Goal: Task Accomplishment & Management: Manage account settings

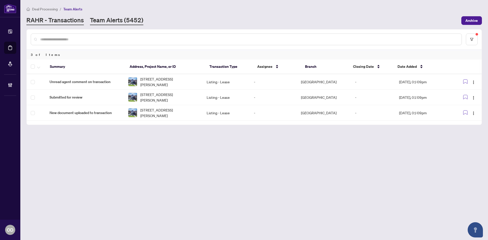
click at [54, 23] on link "RAHR - Transactions" at bounding box center [54, 20] width 57 height 9
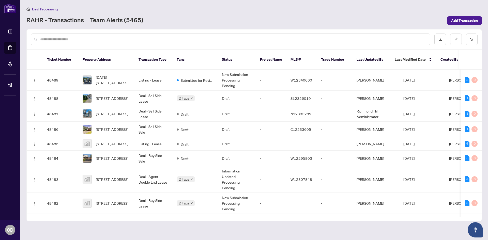
click at [117, 21] on link "Team Alerts (5465)" at bounding box center [116, 20] width 53 height 9
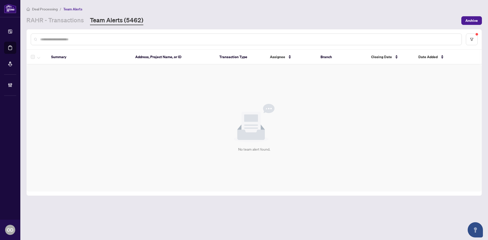
click at [72, 27] on main "Deal Processing / Team Alerts [PERSON_NAME] - Transactions Team Alerts (5462) A…" at bounding box center [254, 120] width 468 height 240
click at [71, 23] on link "RAHR - Transactions" at bounding box center [54, 20] width 57 height 9
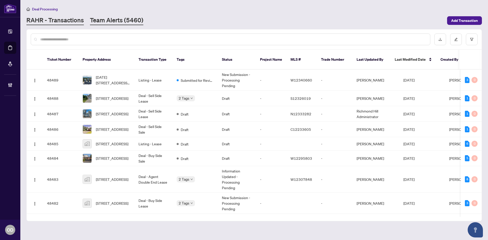
click at [90, 20] on link "Team Alerts (5460)" at bounding box center [116, 20] width 53 height 9
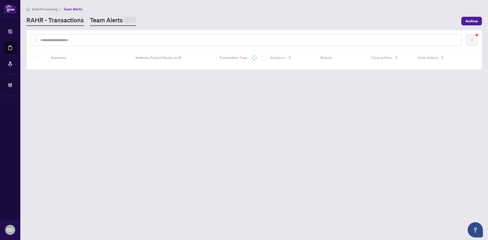
drag, startPoint x: 89, startPoint y: 20, endPoint x: 48, endPoint y: 22, distance: 41.7
click at [48, 22] on link "RAHR - Transactions" at bounding box center [54, 21] width 57 height 10
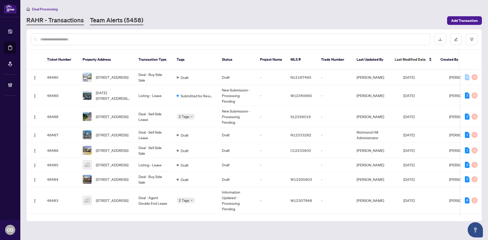
click at [119, 19] on link "Team Alerts (5458)" at bounding box center [116, 20] width 53 height 9
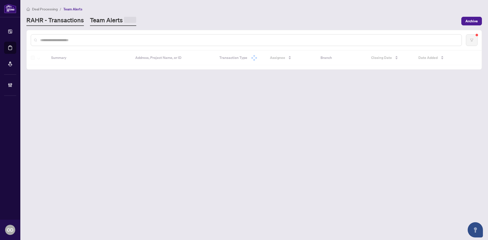
drag, startPoint x: 57, startPoint y: 23, endPoint x: 5, endPoint y: 106, distance: 98.7
click at [57, 22] on link "RAHR - Transactions" at bounding box center [54, 21] width 57 height 10
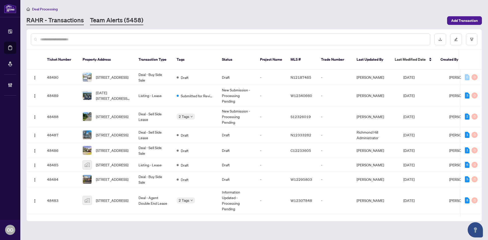
click at [113, 24] on link "Team Alerts (5458)" at bounding box center [116, 20] width 53 height 9
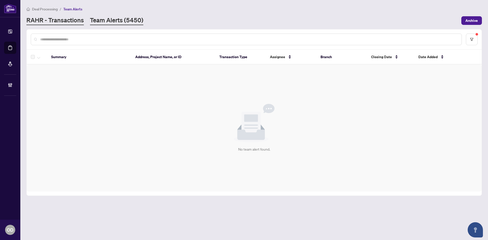
click at [63, 21] on link "RAHR - Transactions" at bounding box center [54, 20] width 57 height 9
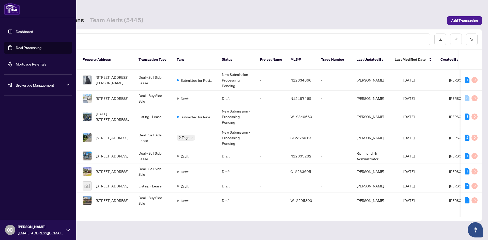
click at [30, 82] on div "Brokerage Management" at bounding box center [38, 85] width 68 height 12
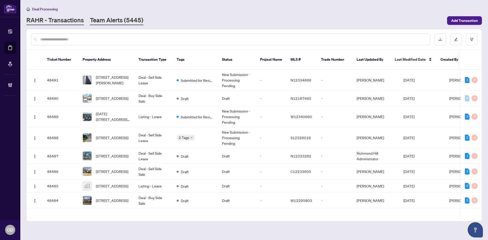
click at [95, 23] on link "Team Alerts (5445)" at bounding box center [116, 20] width 53 height 9
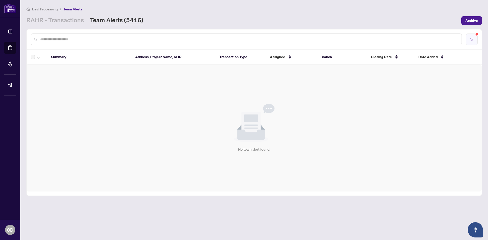
click at [471, 37] on button "button" at bounding box center [472, 40] width 12 height 12
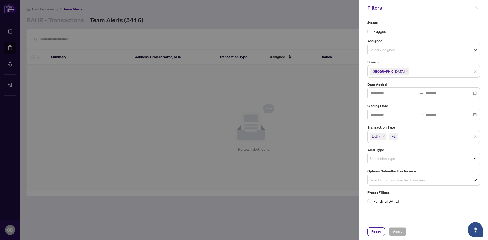
click at [474, 9] on button "button" at bounding box center [476, 8] width 7 height 6
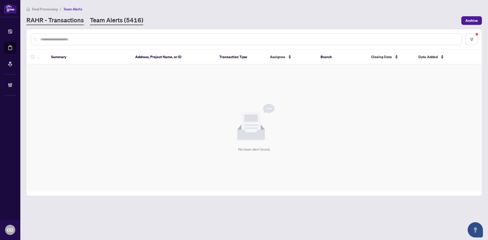
click at [63, 19] on link "RAHR - Transactions" at bounding box center [54, 20] width 57 height 9
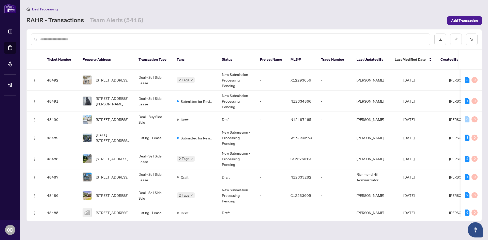
click at [119, 35] on div at bounding box center [230, 40] width 399 height 12
click at [109, 55] on th "Property Address" at bounding box center [107, 60] width 56 height 20
click at [105, 37] on input "text" at bounding box center [233, 40] width 386 height 6
click at [102, 39] on input "text" at bounding box center [233, 40] width 386 height 6
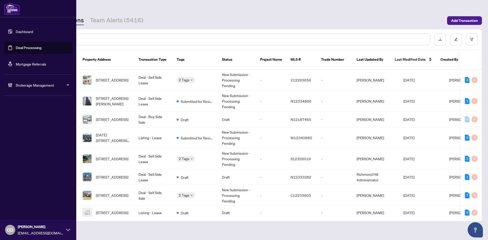
drag, startPoint x: 15, startPoint y: 62, endPoint x: 18, endPoint y: 62, distance: 2.8
click at [16, 62] on link "Mortgage Referrals" at bounding box center [31, 64] width 30 height 5
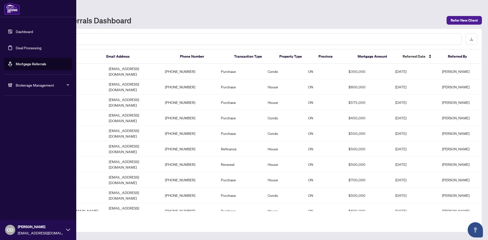
click at [16, 31] on link "Dashboard" at bounding box center [24, 31] width 17 height 5
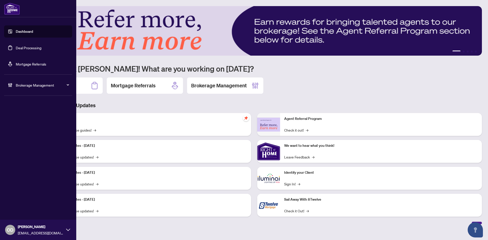
click at [29, 82] on div "Brokerage Management" at bounding box center [38, 85] width 68 height 12
click at [14, 123] on link "Manage Agents" at bounding box center [23, 121] width 25 height 5
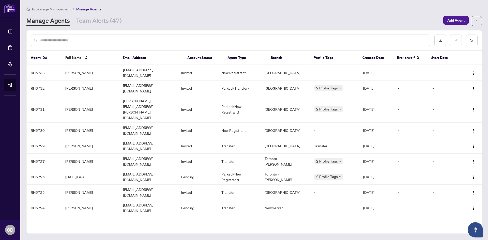
click at [152, 38] on input "text" at bounding box center [233, 41] width 386 height 6
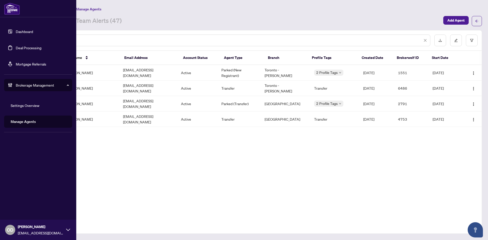
type input "*****"
click at [18, 30] on link "Dashboard" at bounding box center [24, 31] width 17 height 5
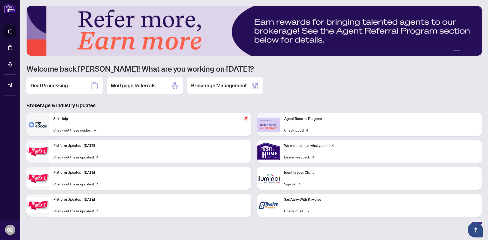
click at [67, 81] on div "Deal Processing" at bounding box center [64, 86] width 76 height 16
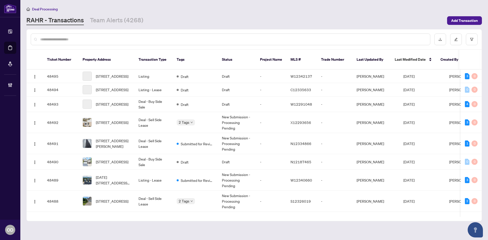
click at [107, 35] on div at bounding box center [230, 40] width 399 height 12
click at [106, 39] on input "text" at bounding box center [233, 40] width 386 height 6
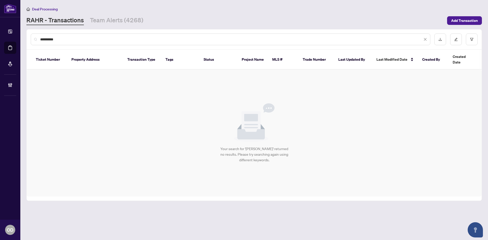
click at [86, 39] on input "**********" at bounding box center [231, 40] width 382 height 6
click at [86, 38] on input "**********" at bounding box center [231, 40] width 382 height 6
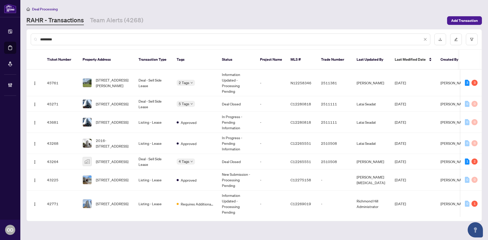
type input "*********"
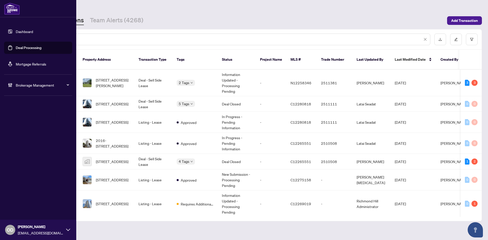
click at [15, 85] on div "Brokerage Management" at bounding box center [38, 85] width 68 height 12
click at [25, 123] on link "Manage Agents" at bounding box center [23, 121] width 25 height 5
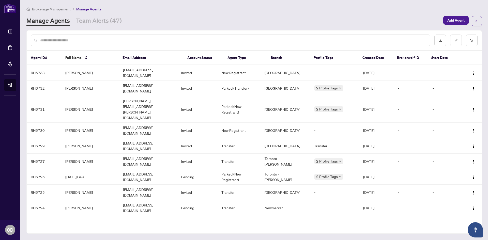
click at [70, 40] on input "text" at bounding box center [233, 41] width 386 height 6
click at [63, 39] on input "text" at bounding box center [233, 41] width 386 height 6
click at [78, 44] on div at bounding box center [230, 41] width 399 height 12
click at [77, 43] on input "text" at bounding box center [233, 41] width 386 height 6
click at [42, 23] on link "Manage Agents" at bounding box center [47, 21] width 43 height 9
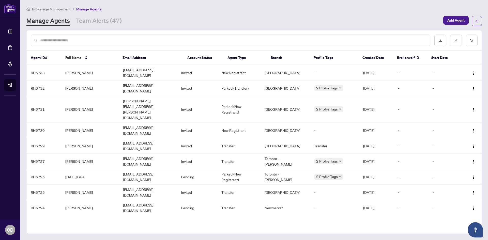
click at [75, 32] on div at bounding box center [254, 40] width 455 height 20
click at [76, 36] on div at bounding box center [230, 41] width 399 height 12
click at [76, 39] on div at bounding box center [230, 41] width 399 height 12
click at [76, 40] on input "text" at bounding box center [233, 41] width 386 height 6
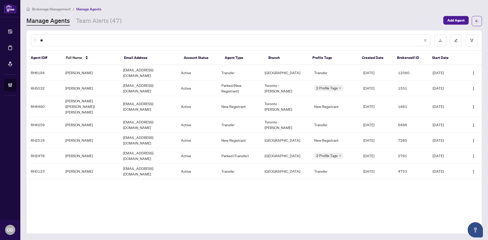
type input "*"
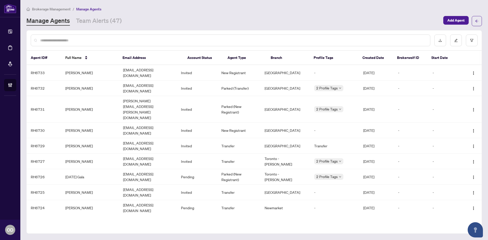
click at [56, 22] on link "Manage Agents" at bounding box center [47, 21] width 43 height 9
click at [54, 9] on span "Brokerage Management" at bounding box center [51, 9] width 39 height 5
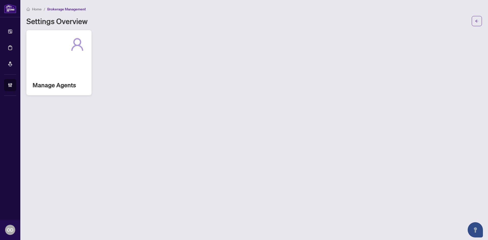
click at [61, 52] on div "Manage Agents" at bounding box center [58, 62] width 65 height 65
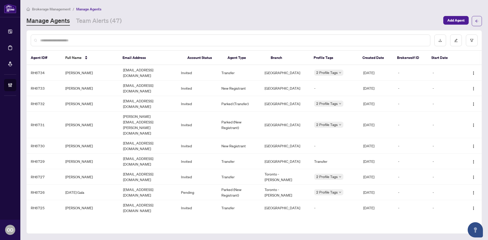
click at [141, 45] on div at bounding box center [230, 41] width 399 height 12
click at [129, 42] on input "text" at bounding box center [233, 41] width 386 height 6
click at [105, 22] on link "Team Alerts (47)" at bounding box center [99, 21] width 46 height 9
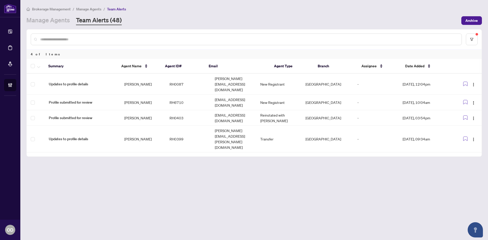
click at [64, 26] on main "Brokerage Management / Manage Agents / Team Alerts Manage Agents Team Alerts (4…" at bounding box center [254, 120] width 468 height 240
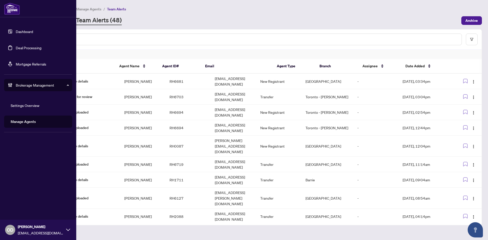
click at [18, 34] on link "Dashboard" at bounding box center [24, 31] width 17 height 5
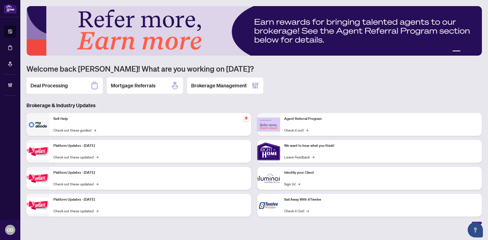
click at [85, 90] on div "Deal Processing" at bounding box center [64, 86] width 76 height 16
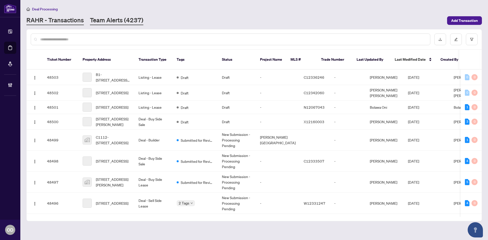
click at [113, 20] on link "Team Alerts (4237)" at bounding box center [116, 20] width 53 height 9
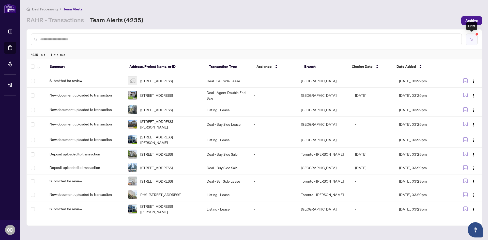
click at [476, 42] on button "button" at bounding box center [472, 40] width 12 height 12
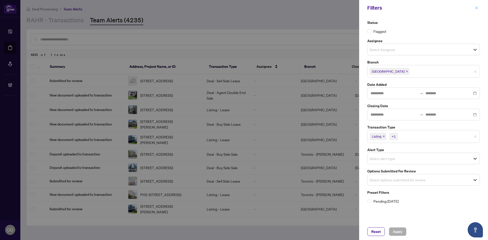
click at [478, 5] on span "button" at bounding box center [477, 8] width 4 height 8
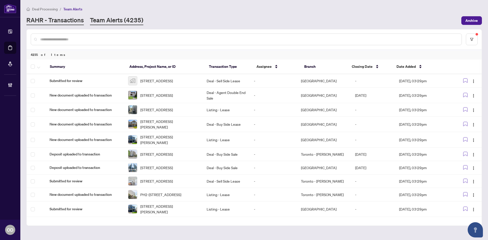
click at [60, 18] on link "RAHR - Transactions" at bounding box center [54, 20] width 57 height 9
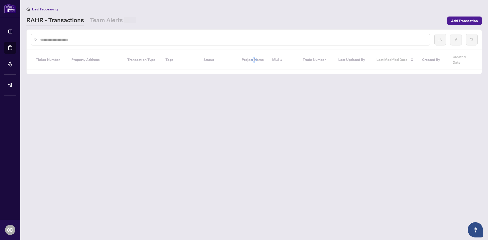
click at [112, 12] on div "Deal Processing RAHR - Transactions Team Alerts Add Transaction" at bounding box center [253, 15] width 455 height 19
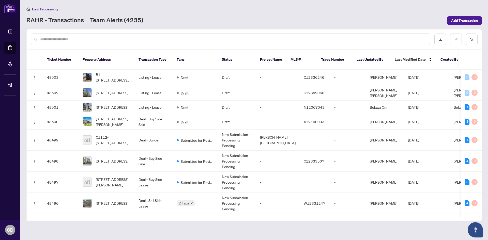
click at [108, 22] on link "Team Alerts (4235)" at bounding box center [116, 20] width 53 height 9
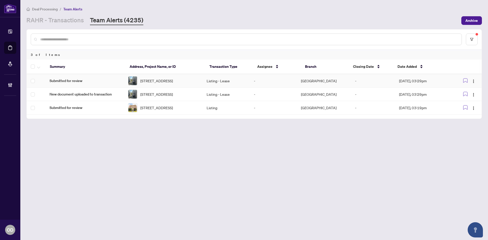
click at [173, 84] on span "1907-5 Northtown Way, Toronto, Ontario M2N 7L4, Canada" at bounding box center [156, 81] width 33 height 6
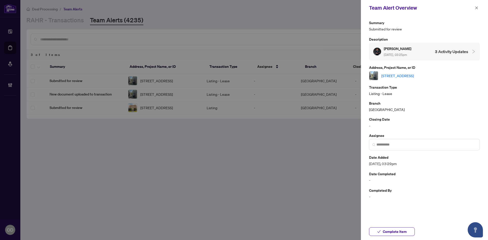
click at [396, 76] on link "1907-5 Northtown Way, Toronto, Ontario M2N 7L4, Canada" at bounding box center [397, 76] width 33 height 6
click at [406, 145] on input "search" at bounding box center [426, 144] width 100 height 5
click at [477, 9] on icon "close" at bounding box center [477, 8] width 4 height 4
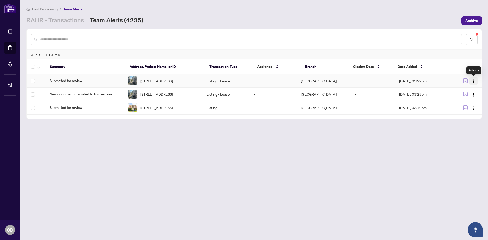
click at [473, 82] on img "button" at bounding box center [473, 81] width 4 height 4
click at [468, 92] on span "Assign Myself" at bounding box center [462, 92] width 24 height 6
click at [471, 96] on img "button" at bounding box center [473, 95] width 4 height 4
click at [465, 121] on span "Complete Item" at bounding box center [462, 124] width 24 height 6
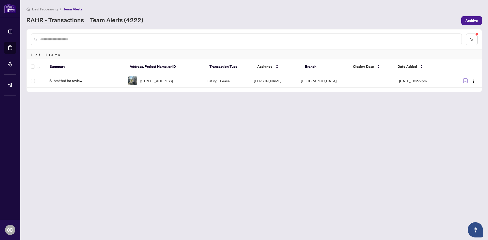
drag, startPoint x: 74, startPoint y: 14, endPoint x: 73, endPoint y: 16, distance: 2.9
click at [74, 14] on div "Deal Processing / Team Alerts RAHR - Transactions Team Alerts (4222) Archive" at bounding box center [253, 15] width 455 height 19
click at [73, 17] on link "RAHR - Transactions" at bounding box center [54, 20] width 57 height 9
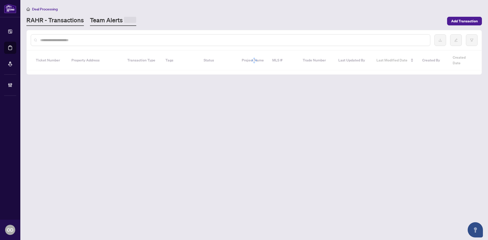
click at [120, 20] on link "Team Alerts" at bounding box center [113, 21] width 46 height 10
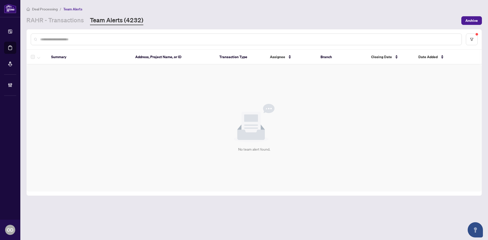
click at [68, 29] on div "Summary Address, Project Name, or ID Transaction Type Assignee Branch Closing D…" at bounding box center [253, 112] width 455 height 167
click at [67, 19] on link "RAHR - Transactions" at bounding box center [54, 20] width 57 height 9
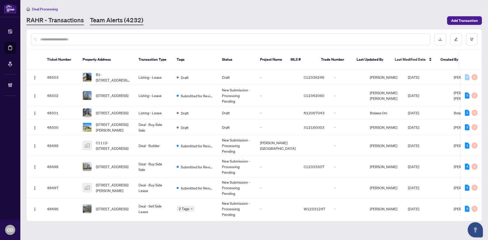
click at [109, 20] on link "Team Alerts (4232)" at bounding box center [116, 20] width 53 height 9
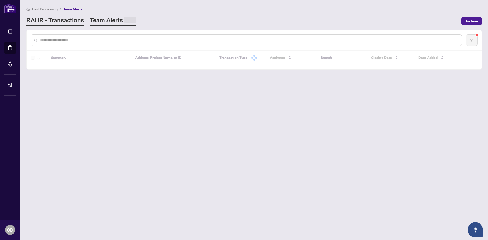
click at [65, 23] on link "RAHR - Transactions" at bounding box center [54, 21] width 57 height 10
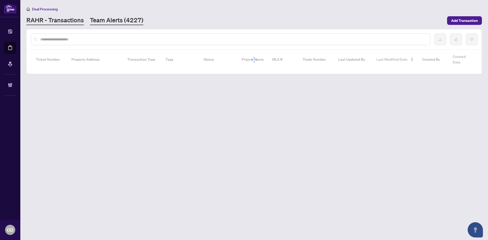
click at [105, 18] on link "Team Alerts (4227)" at bounding box center [116, 20] width 53 height 9
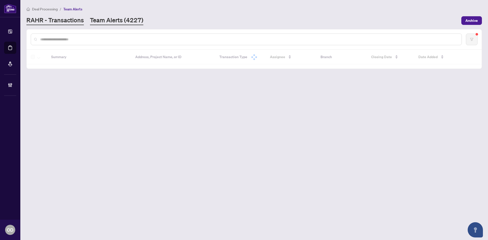
click at [68, 24] on link "RAHR - Transactions" at bounding box center [54, 20] width 57 height 9
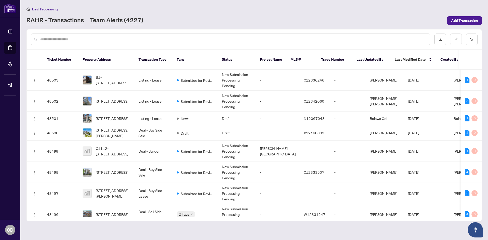
click at [113, 22] on link "Team Alerts (4227)" at bounding box center [116, 20] width 53 height 9
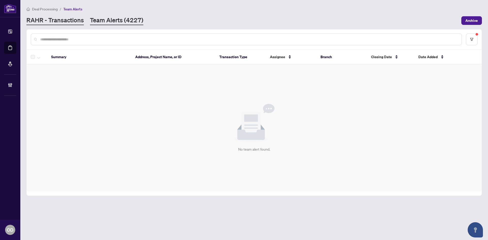
click at [53, 20] on link "RAHR - Transactions" at bounding box center [54, 20] width 57 height 9
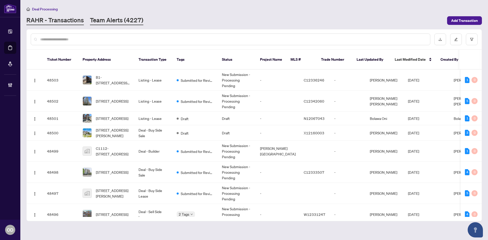
click at [102, 22] on link "Team Alerts (4227)" at bounding box center [116, 20] width 53 height 9
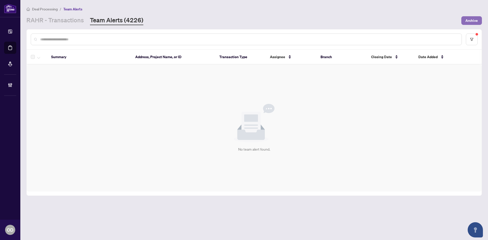
click at [469, 24] on span "Archive" at bounding box center [471, 21] width 12 height 8
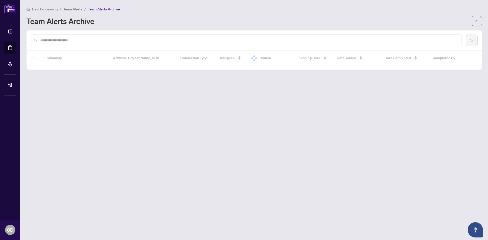
click at [42, 9] on span "Deal Processing" at bounding box center [45, 9] width 26 height 5
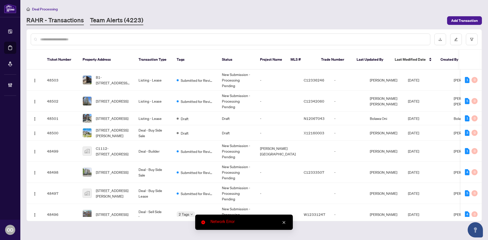
click at [111, 20] on link "Team Alerts (4223)" at bounding box center [116, 20] width 53 height 9
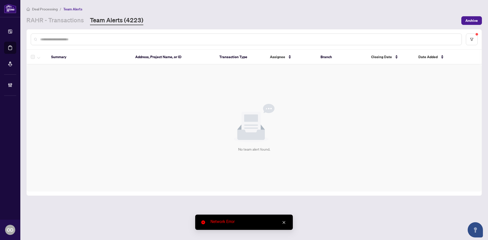
click at [78, 25] on main "Deal Processing / Team Alerts RAHR - Transactions Team Alerts (4223) Archive Su…" at bounding box center [254, 120] width 468 height 240
click at [78, 22] on link "RAHR - Transactions" at bounding box center [54, 20] width 57 height 9
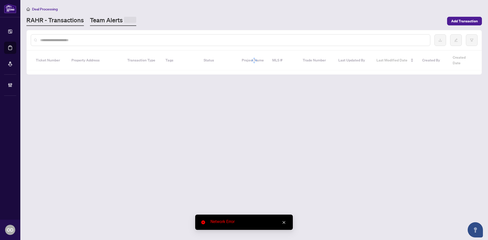
click at [104, 20] on link "Team Alerts" at bounding box center [113, 21] width 46 height 10
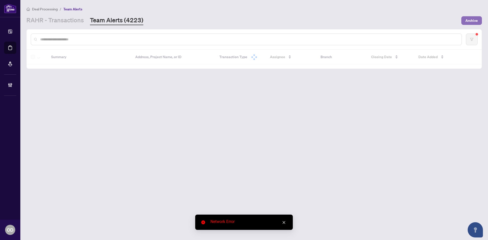
click at [477, 19] on span "Archive" at bounding box center [471, 21] width 12 height 8
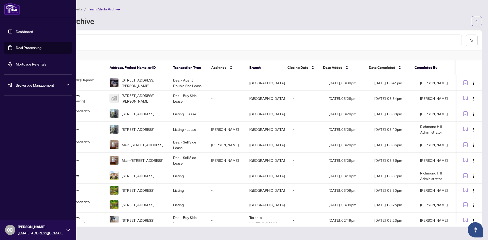
click at [21, 85] on span "Brokerage Management" at bounding box center [42, 85] width 53 height 6
drag, startPoint x: 43, startPoint y: 85, endPoint x: 44, endPoint y: 95, distance: 10.0
click at [43, 85] on span "Brokerage Management" at bounding box center [42, 85] width 53 height 6
click at [29, 121] on link "Manage Agents" at bounding box center [23, 121] width 25 height 5
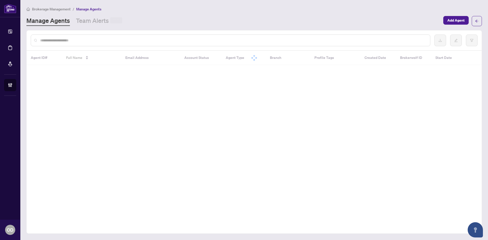
click at [112, 39] on input "text" at bounding box center [233, 41] width 386 height 6
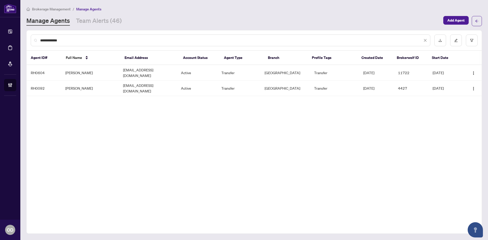
type input "**********"
drag, startPoint x: 132, startPoint y: 106, endPoint x: 86, endPoint y: 53, distance: 69.9
click at [132, 105] on div "**********" at bounding box center [253, 132] width 455 height 204
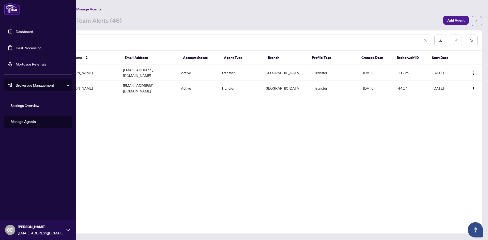
click at [16, 31] on link "Dashboard" at bounding box center [24, 31] width 17 height 5
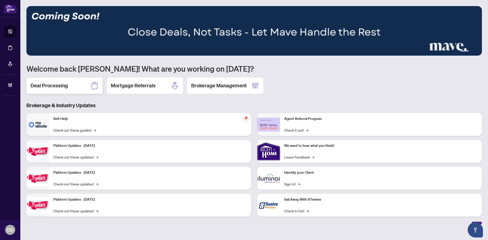
click at [79, 80] on div "Deal Processing" at bounding box center [64, 86] width 76 height 16
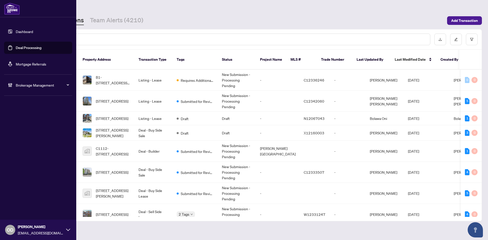
drag, startPoint x: 33, startPoint y: 84, endPoint x: 37, endPoint y: 85, distance: 4.2
click at [33, 84] on span "Brokerage Management" at bounding box center [42, 85] width 53 height 6
click at [29, 123] on link "Manage Agents" at bounding box center [23, 121] width 25 height 5
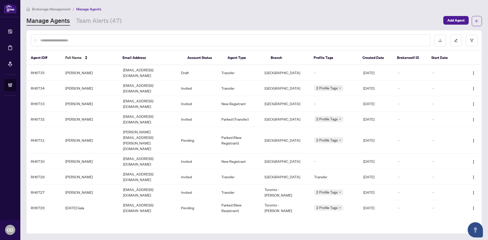
click at [151, 37] on div at bounding box center [230, 41] width 399 height 12
click at [148, 46] on div at bounding box center [254, 40] width 455 height 20
click at [147, 39] on input "text" at bounding box center [233, 41] width 386 height 6
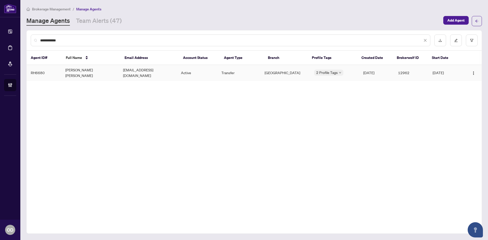
type input "**********"
click at [152, 71] on td "benhomesold@gmail.com" at bounding box center [148, 73] width 58 height 16
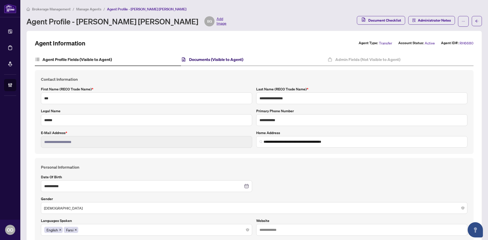
drag, startPoint x: 214, startPoint y: 58, endPoint x: 233, endPoint y: 68, distance: 20.6
click at [215, 59] on h4 "Documents (Visible to Agent)" at bounding box center [216, 59] width 54 height 6
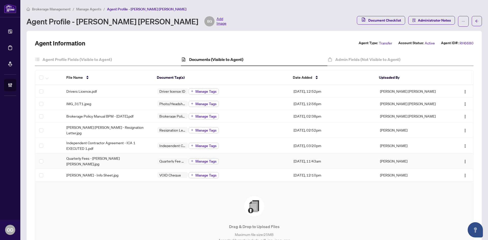
click at [278, 158] on div "Quarterly Fee Auto-Debit Authorization Manage Tags" at bounding box center [221, 161] width 128 height 7
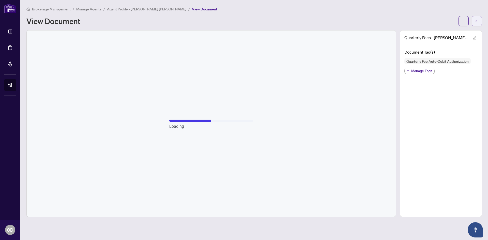
click at [473, 25] on button "button" at bounding box center [477, 21] width 10 height 10
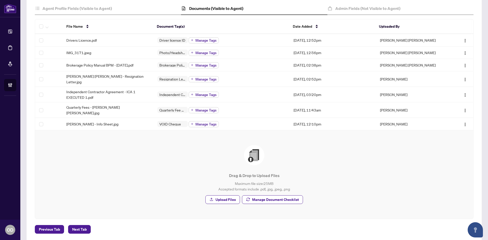
scroll to position [53, 0]
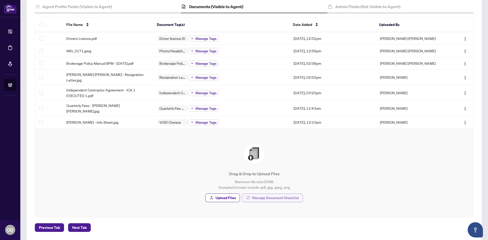
click at [265, 195] on span "Manage Document Checklist" at bounding box center [275, 198] width 47 height 8
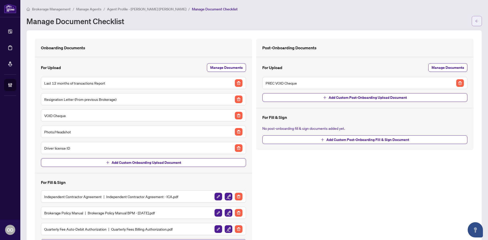
click at [475, 20] on span "button" at bounding box center [477, 21] width 4 height 8
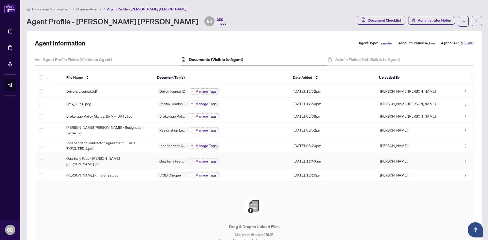
click at [138, 156] on div "Quarterly Fees - Ben Ghanbari Azar Nier.jpg" at bounding box center [107, 161] width 83 height 11
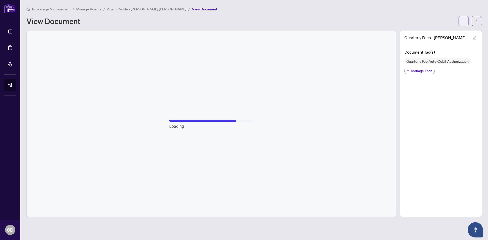
click at [464, 21] on icon "ellipsis" at bounding box center [464, 21] width 4 height 4
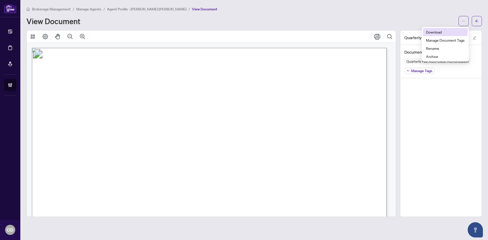
click at [445, 34] on span "Download" at bounding box center [445, 32] width 39 height 6
click at [478, 20] on button "button" at bounding box center [477, 21] width 10 height 10
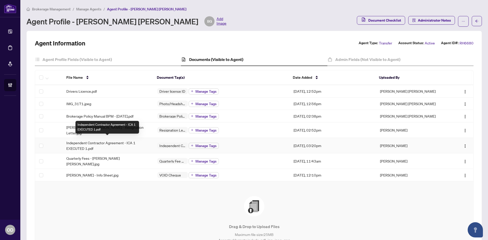
click at [128, 145] on span "Independent Contractor Agreement - ICA 1 EXECUTED 1.pdf" at bounding box center [107, 145] width 83 height 11
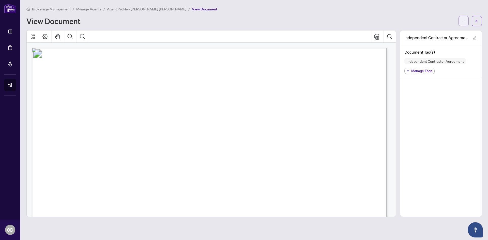
click at [464, 21] on icon "ellipsis" at bounding box center [464, 21] width 4 height 4
click at [444, 35] on li "Download" at bounding box center [445, 32] width 45 height 8
drag, startPoint x: 486, startPoint y: 12, endPoint x: 473, endPoint y: 19, distance: 14.9
click at [486, 13] on main "Brokerage Management / Manage Agents / Agent Profile - Ben Ghanbari Azar Nier /…" at bounding box center [254, 120] width 468 height 240
click at [470, 21] on div at bounding box center [469, 21] width 23 height 10
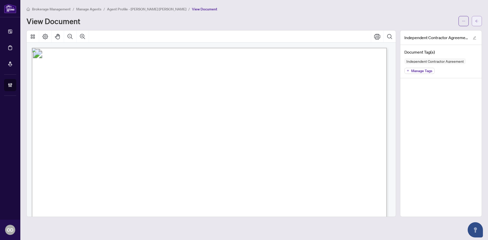
click at [476, 20] on icon "arrow-left" at bounding box center [477, 21] width 4 height 4
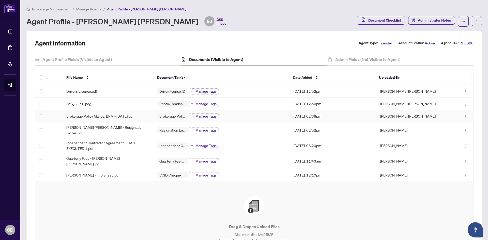
click at [132, 117] on span "Brokerage Policy Manual BPM - April 2025.pdf" at bounding box center [99, 116] width 67 height 6
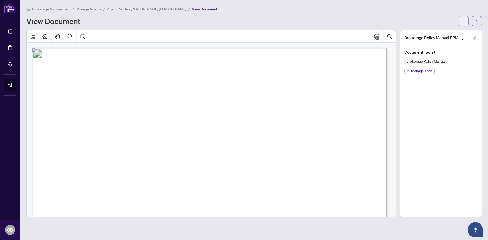
click at [465, 19] on span "button" at bounding box center [464, 21] width 4 height 8
click at [457, 31] on span "Download" at bounding box center [445, 32] width 39 height 6
click at [480, 19] on button "button" at bounding box center [477, 21] width 10 height 10
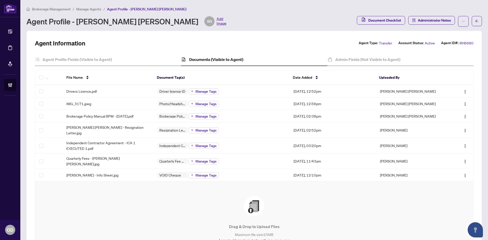
click at [465, 21] on div "Document Checklist Administrator Notes" at bounding box center [419, 21] width 125 height 11
click at [463, 20] on button "button" at bounding box center [463, 21] width 11 height 11
click at [449, 64] on span "Document Archive" at bounding box center [443, 65] width 35 height 6
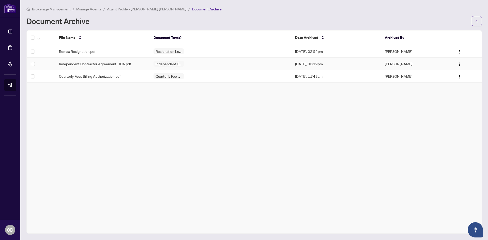
click at [131, 62] on div "Independent Contractor Agreement - ICA.pdf" at bounding box center [102, 64] width 86 height 6
click at [136, 51] on div "Remax Resignation.pdf" at bounding box center [102, 52] width 86 height 6
click at [117, 52] on div "Remax Resignation.pdf" at bounding box center [102, 52] width 86 height 6
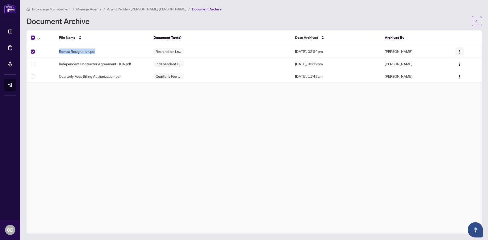
click at [460, 49] on span "button" at bounding box center [459, 52] width 4 height 6
click at [463, 59] on span "Restore File" at bounding box center [468, 61] width 19 height 6
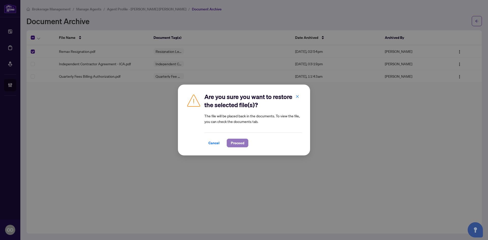
click at [239, 143] on span "Proceed" at bounding box center [237, 143] width 13 height 8
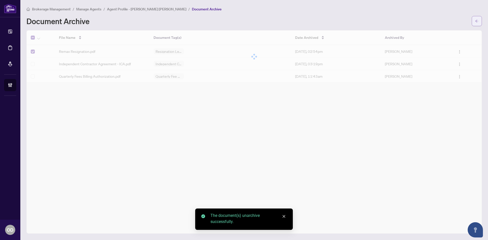
click at [478, 21] on button "button" at bounding box center [477, 21] width 10 height 10
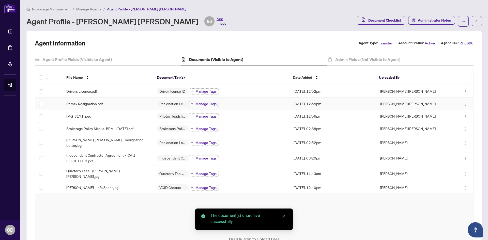
click at [135, 103] on div "Remax Resignation.pdf" at bounding box center [107, 104] width 83 height 6
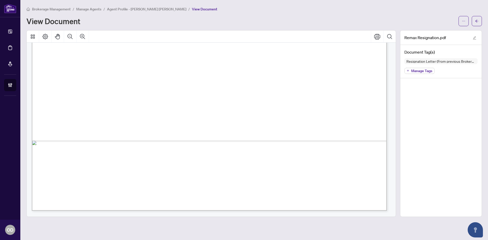
scroll to position [9656, 0]
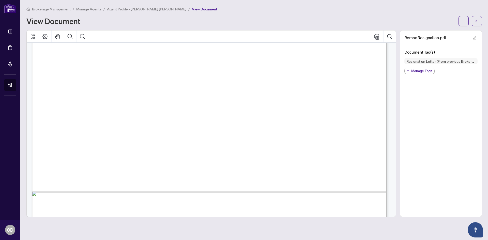
drag, startPoint x: 111, startPoint y: 126, endPoint x: 198, endPoint y: 132, distance: 86.9
drag, startPoint x: 199, startPoint y: 132, endPoint x: 183, endPoint y: 130, distance: 16.4
click at [200, 132] on span "-hour minimum, for more detailed assistance. All should practice patience," at bounding box center [262, 136] width 208 height 8
click at [164, 126] on span "The Company provides secretarial assistance to independent contractors and make…" at bounding box center [209, 128] width 313 height 8
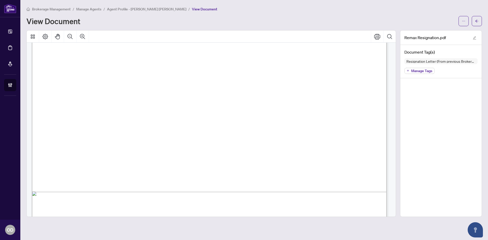
click at [131, 126] on span "The Company provides secretarial assistance to independent contractors and make…" at bounding box center [209, 128] width 313 height 8
drag, startPoint x: 126, startPoint y: 126, endPoint x: 218, endPoint y: 137, distance: 92.4
click at [218, 137] on span "-hour minimum, for more detailed assistance. All should practice patience," at bounding box center [262, 136] width 208 height 8
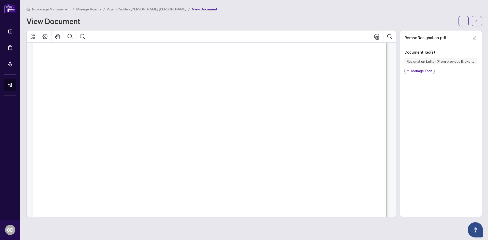
drag, startPoint x: 135, startPoint y: 90, endPoint x: 172, endPoint y: 127, distance: 52.3
drag, startPoint x: 110, startPoint y: 83, endPoint x: 136, endPoint y: 112, distance: 39.6
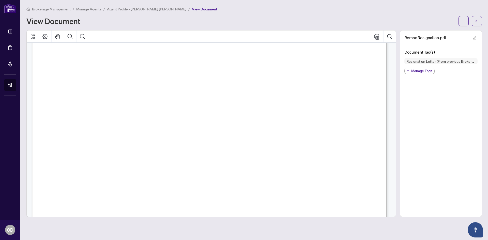
click at [116, 113] on span "1.9 Trade Record Sheet" at bounding box center [85, 117] width 64 height 8
drag, startPoint x: 78, startPoint y: 134, endPoint x: 133, endPoint y: 135, distance: 54.6
click at [133, 135] on span "A trade record sheet is prepared by the company from details supplied by the in…" at bounding box center [209, 133] width 313 height 8
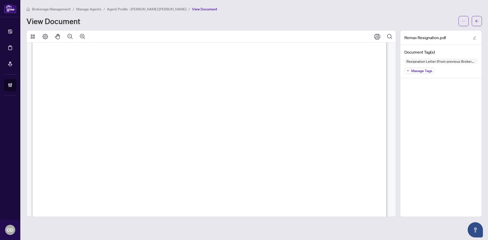
drag, startPoint x: 62, startPoint y: 112, endPoint x: 148, endPoint y: 115, distance: 86.0
drag, startPoint x: 89, startPoint y: 108, endPoint x: 143, endPoint y: 110, distance: 54.2
click at [140, 113] on span "assistant” on an hourly basis, with a 4" at bounding box center [105, 111] width 105 height 8
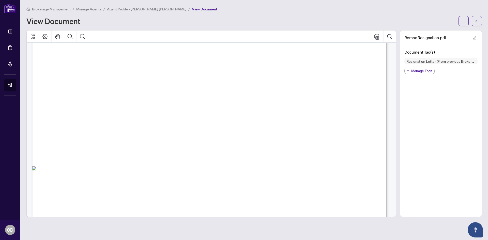
drag, startPoint x: 143, startPoint y: 110, endPoint x: 146, endPoint y: 106, distance: 4.9
click at [143, 110] on span "assistant” on an hourly basis, with a 4" at bounding box center [105, 111] width 105 height 8
drag, startPoint x: 134, startPoint y: 97, endPoint x: 179, endPoint y: 97, distance: 45.0
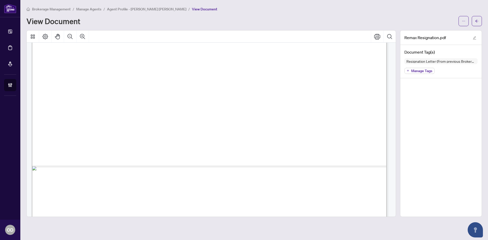
drag, startPoint x: 166, startPoint y: 101, endPoint x: 212, endPoint y: 102, distance: 45.2
click at [192, 102] on span "The Company provides secretarial assistance to independent contractors and make…" at bounding box center [209, 103] width 313 height 8
click at [217, 103] on span "The Company provides secretarial assistance to independent contractors and make…" at bounding box center [209, 103] width 313 height 8
drag, startPoint x: 205, startPoint y: 103, endPoint x: 262, endPoint y: 103, distance: 56.9
click at [261, 103] on span "The Company provides secretarial assistance to independent contractors and make…" at bounding box center [209, 103] width 313 height 8
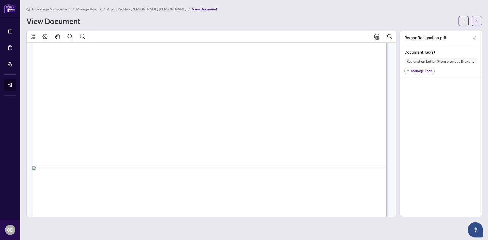
drag, startPoint x: 261, startPoint y: 106, endPoint x: 284, endPoint y: 106, distance: 22.6
click at [262, 107] on span "-hour minimum, for more detailed assistance. All should practice patience," at bounding box center [262, 111] width 208 height 8
drag, startPoint x: 325, startPoint y: 104, endPoint x: 347, endPoint y: 104, distance: 21.9
click at [347, 104] on span "The Company provides secretarial assistance to independent contractors and make…" at bounding box center [209, 103] width 313 height 8
drag, startPoint x: 370, startPoint y: 103, endPoint x: 222, endPoint y: 103, distance: 148.4
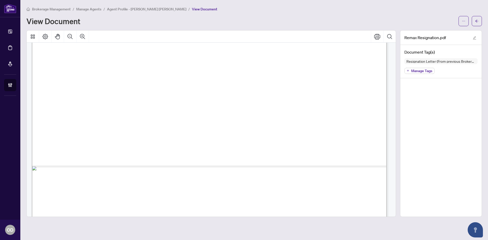
click at [350, 103] on span "The Company provides secretarial assistance to independent contractors and make…" at bounding box center [209, 103] width 313 height 8
drag, startPoint x: 102, startPoint y: 111, endPoint x: 166, endPoint y: 112, distance: 63.5
click at [166, 112] on span "-hour minimum, for more detailed assistance. All should practice patience," at bounding box center [262, 111] width 208 height 8
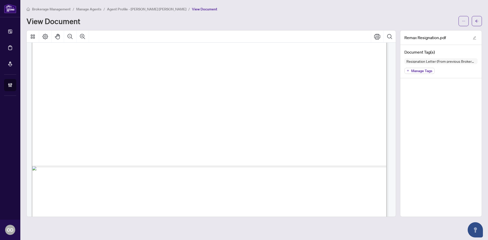
click at [187, 112] on span "-hour minimum, for more detailed assistance. All should practice patience," at bounding box center [262, 111] width 208 height 8
click at [184, 112] on span "-hour minimum, for more detailed assistance. All should practice patience," at bounding box center [262, 111] width 208 height 8
drag, startPoint x: 130, startPoint y: 105, endPoint x: 218, endPoint y: 107, distance: 87.9
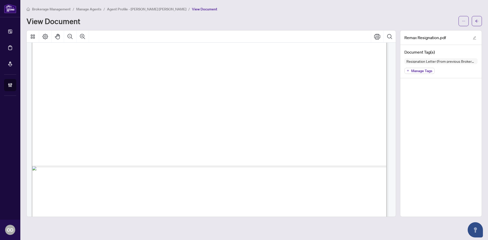
click at [218, 107] on span "-hour minimum, for more detailed assistance. All should practice patience," at bounding box center [262, 111] width 208 height 8
click at [130, 99] on span "The Company provides secretarial assistance to independent contractors and make…" at bounding box center [209, 103] width 313 height 8
drag, startPoint x: 134, startPoint y: 104, endPoint x: 190, endPoint y: 93, distance: 57.2
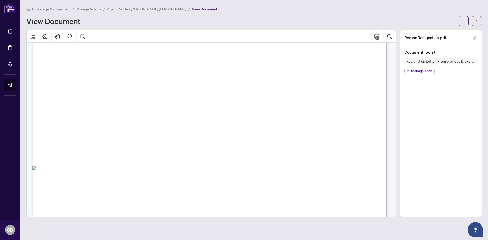
drag, startPoint x: 236, startPoint y: 107, endPoint x: 296, endPoint y: 98, distance: 61.1
click at [110, 116] on span "consideration and co-operation. Priorities are established based on workload. T…" at bounding box center [209, 119] width 313 height 8
drag, startPoint x: 125, startPoint y: 113, endPoint x: 135, endPoint y: 114, distance: 11.0
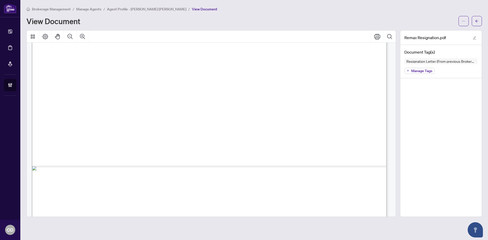
drag, startPoint x: 163, startPoint y: 109, endPoint x: 180, endPoint y: 109, distance: 17.0
click at [163, 109] on span "-hour minimum, for more detailed assistance. All should practice patience," at bounding box center [262, 111] width 208 height 8
click at [184, 109] on span "-hour minimum, for more detailed assistance. All should practice patience," at bounding box center [262, 111] width 208 height 8
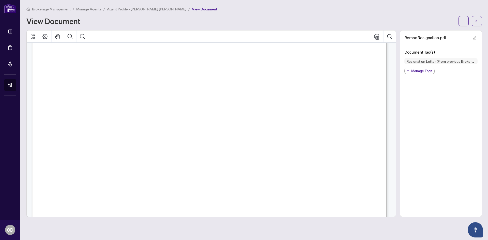
drag, startPoint x: 122, startPoint y: 117, endPoint x: 209, endPoint y: 123, distance: 86.8
drag, startPoint x: 215, startPoint y: 123, endPoint x: 240, endPoint y: 123, distance: 25.2
click at [219, 123] on span "fees are charged by way of a percentage of commission received on behalf of the…" at bounding box center [209, 126] width 313 height 8
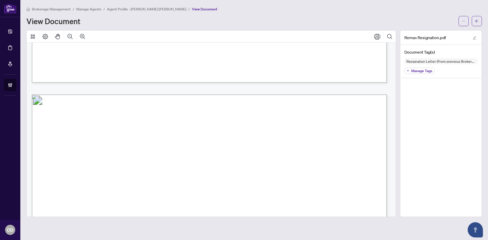
scroll to position [19306, 0]
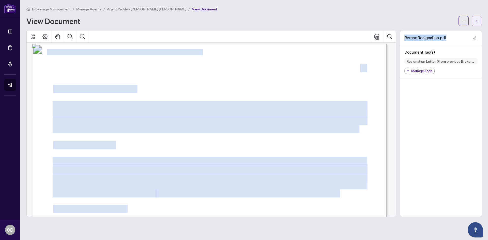
click at [474, 23] on div "Brokerage Management / Manage Agents / Agent Profile - Ben Ghanbari Azar Nier /…" at bounding box center [253, 111] width 455 height 211
click at [474, 23] on button "button" at bounding box center [477, 21] width 10 height 10
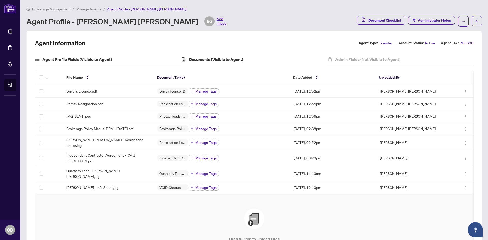
drag, startPoint x: 180, startPoint y: 52, endPoint x: 80, endPoint y: 58, distance: 99.8
click at [173, 52] on div "Agent Information Agent Type: Transfer Account Status: Active Agent ID#: RH6680…" at bounding box center [254, 168] width 439 height 258
drag, startPoint x: 69, startPoint y: 58, endPoint x: 220, endPoint y: 43, distance: 151.4
click at [69, 58] on h4 "Agent Profile Fields (Visible to Agent)" at bounding box center [76, 59] width 69 height 6
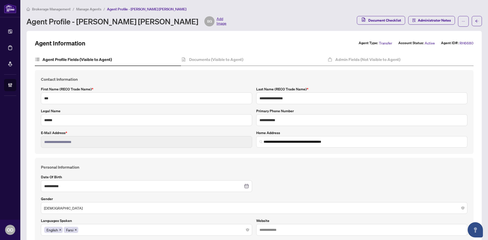
click at [218, 25] on div "Agent Profile - Ben Ghanbari Azar Nier BG Add Image" at bounding box center [189, 21] width 327 height 10
drag, startPoint x: 369, startPoint y: 57, endPoint x: 366, endPoint y: 61, distance: 4.7
click at [366, 61] on h4 "Admin Fields (Not Visible to Agent)" at bounding box center [367, 59] width 65 height 6
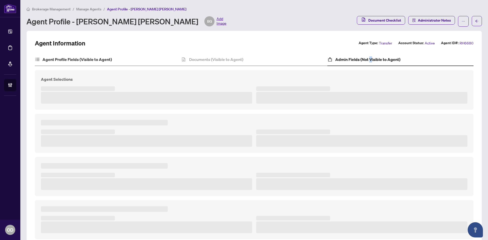
type textarea "**********"
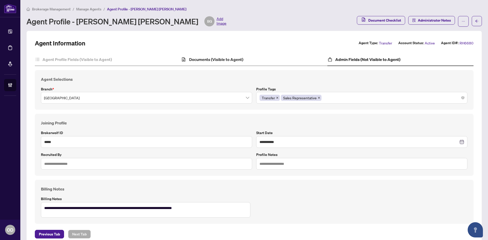
click at [235, 63] on div "Documents (Visible to Agent)" at bounding box center [254, 59] width 146 height 13
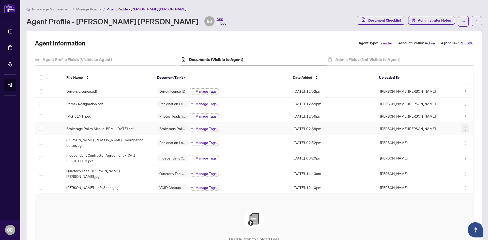
click at [463, 128] on img "button" at bounding box center [465, 129] width 4 height 4
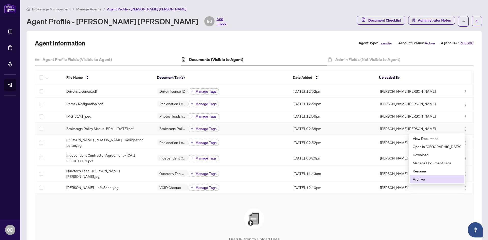
click at [435, 178] on span "Archive" at bounding box center [437, 179] width 49 height 6
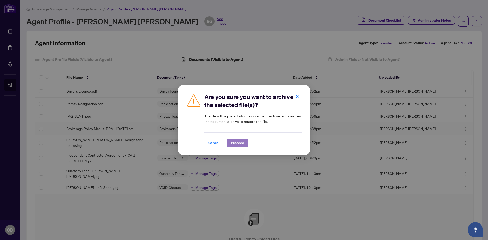
click at [227, 140] on button "Proceed" at bounding box center [238, 143] width 22 height 9
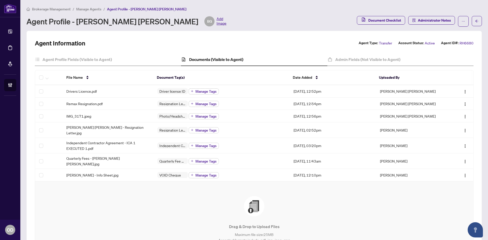
click at [61, 8] on span "Brokerage Management" at bounding box center [51, 9] width 39 height 5
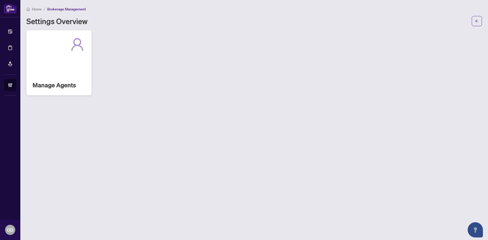
click at [79, 55] on div "Manage Agents" at bounding box center [58, 62] width 65 height 65
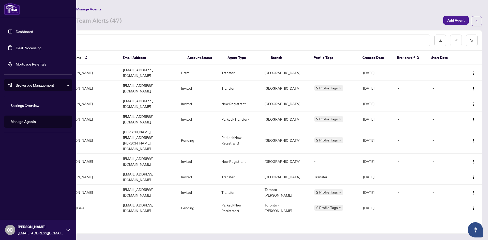
drag, startPoint x: 23, startPoint y: 28, endPoint x: 27, endPoint y: 30, distance: 3.6
click at [23, 29] on link "Dashboard" at bounding box center [24, 31] width 17 height 5
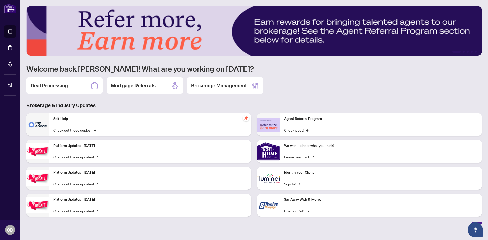
drag, startPoint x: 86, startPoint y: 82, endPoint x: 89, endPoint y: 76, distance: 6.4
click at [86, 82] on div "Deal Processing" at bounding box center [64, 86] width 76 height 16
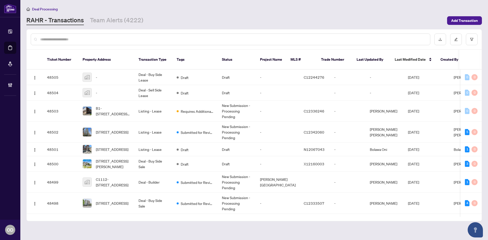
click at [106, 41] on input "text" at bounding box center [233, 40] width 386 height 6
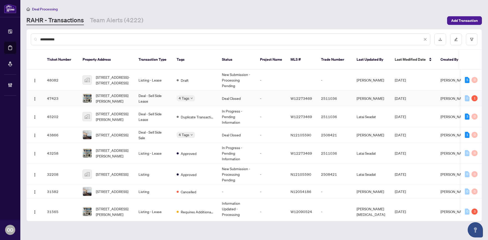
type input "**********"
click at [144, 91] on td "Deal - Sell Side Lease" at bounding box center [153, 99] width 38 height 16
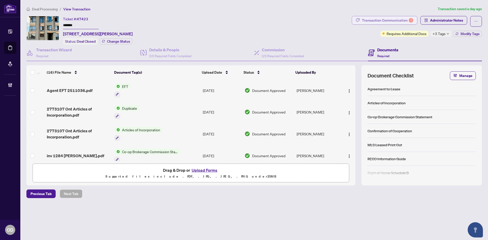
click at [377, 21] on div "Transaction Communication 1" at bounding box center [387, 20] width 51 height 8
type textarea "**********"
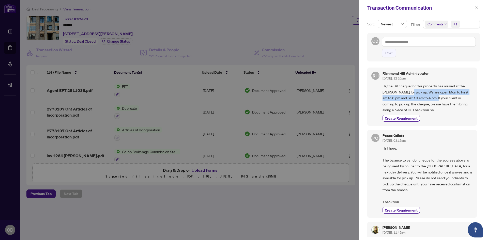
drag, startPoint x: 409, startPoint y: 94, endPoint x: 435, endPoint y: 101, distance: 27.6
click at [435, 101] on span "Hi, the BV cheque for this property has arrived at the RH branch for pick up. W…" at bounding box center [427, 98] width 90 height 30
drag, startPoint x: 474, startPoint y: 3, endPoint x: 474, endPoint y: 8, distance: 4.6
click at [474, 4] on div "Transaction Communication" at bounding box center [423, 8] width 129 height 16
click at [474, 8] on button "button" at bounding box center [476, 8] width 7 height 6
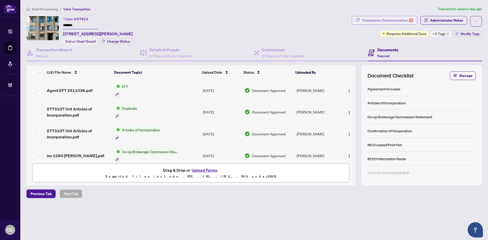
click at [404, 17] on div "Transaction Communication 1" at bounding box center [387, 20] width 51 height 8
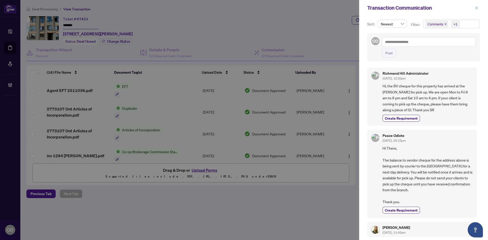
click at [476, 7] on icon "close" at bounding box center [477, 8] width 4 height 4
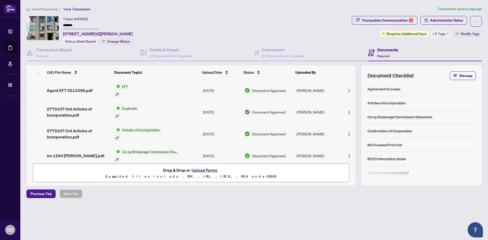
click at [413, 12] on div "Deal Processing / View Transaction Transaction saved a day ago Ticket #: 47423 …" at bounding box center [253, 111] width 459 height 210
click at [410, 18] on div "1" at bounding box center [411, 20] width 5 height 5
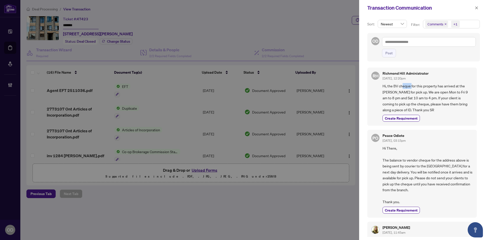
drag, startPoint x: 402, startPoint y: 82, endPoint x: 412, endPoint y: 87, distance: 11.4
click at [412, 87] on div "Richmond Hill Administrator Aug/13/2025, 12:20pm Hi, the BV cheque for this pro…" at bounding box center [427, 97] width 90 height 50
click at [479, 8] on button "button" at bounding box center [476, 8] width 7 height 6
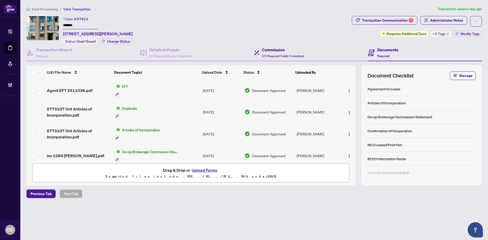
click at [292, 53] on div "Commission 2/2 Required Fields Completed" at bounding box center [283, 53] width 42 height 12
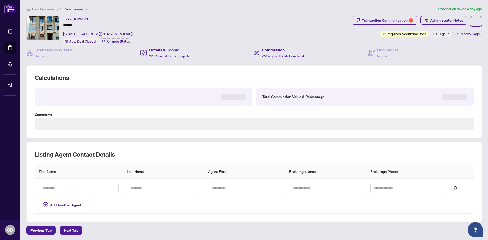
click at [201, 52] on div "Details & People 2/2 Required Fields Completed" at bounding box center [197, 53] width 114 height 17
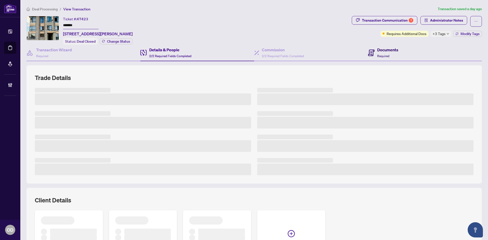
click at [393, 51] on h4 "Documents" at bounding box center [387, 50] width 21 height 6
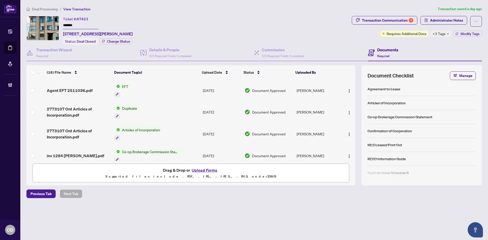
drag, startPoint x: 51, startPoint y: 7, endPoint x: 51, endPoint y: 12, distance: 4.6
click at [51, 12] on main "Deal Processing / View Transaction Transaction saved a day ago Ticket #: 47423 …" at bounding box center [254, 120] width 468 height 240
click at [51, 12] on div "Deal Processing / View Transaction Transaction saved a day ago Ticket #: 47423 …" at bounding box center [253, 111] width 459 height 210
drag, startPoint x: 52, startPoint y: 12, endPoint x: 53, endPoint y: 8, distance: 3.3
click at [52, 11] on div "Deal Processing / View Transaction Transaction saved a day ago Ticket #: 47423 …" at bounding box center [253, 111] width 459 height 210
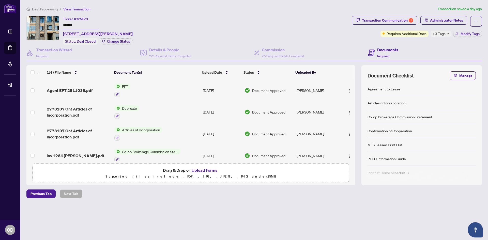
click at [53, 8] on span "Deal Processing" at bounding box center [45, 9] width 26 height 5
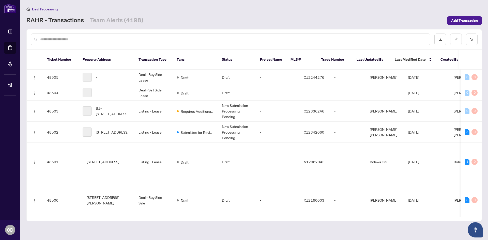
click at [78, 35] on div at bounding box center [230, 40] width 399 height 12
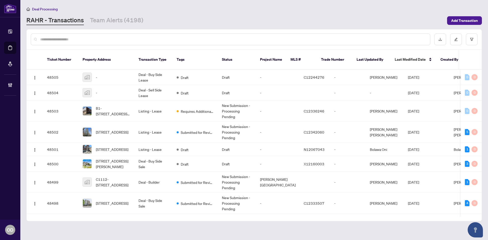
click at [78, 35] on div at bounding box center [230, 40] width 399 height 12
click at [77, 36] on div at bounding box center [230, 40] width 399 height 12
click at [76, 40] on input "text" at bounding box center [233, 40] width 386 height 6
type input "*"
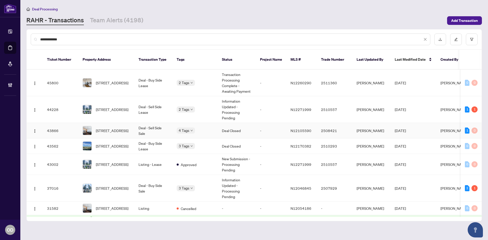
type input "**********"
click at [147, 123] on td "Deal - Sell Side Sale" at bounding box center [153, 131] width 38 height 16
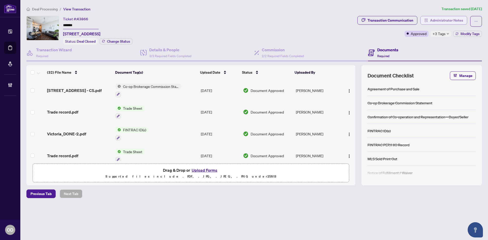
click at [448, 20] on span "Administrator Notes" at bounding box center [446, 20] width 33 height 8
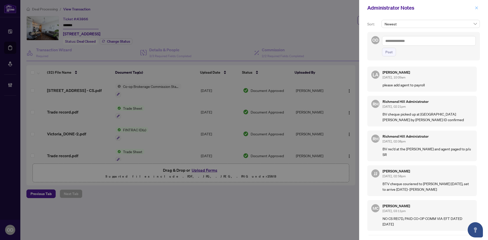
click at [476, 10] on span "button" at bounding box center [477, 8] width 4 height 8
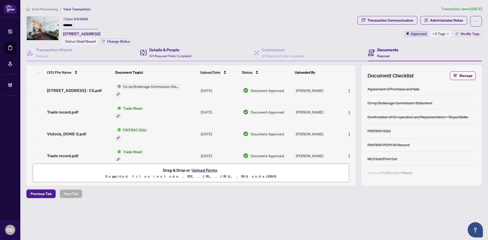
click at [169, 59] on div "Details & People 3/3 Required Fields Completed" at bounding box center [197, 53] width 114 height 17
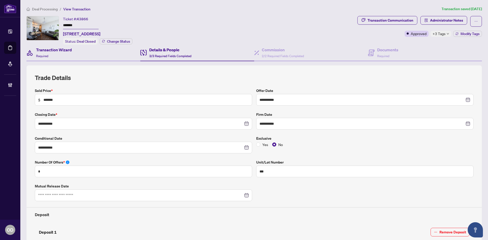
click at [89, 55] on div "Transaction Wizard Required" at bounding box center [83, 53] width 114 height 17
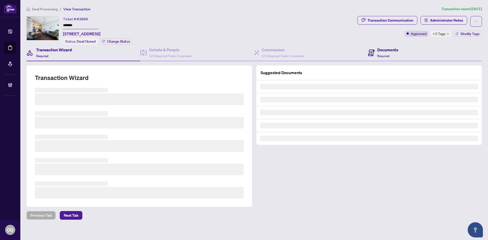
click at [380, 54] on span "Required" at bounding box center [383, 56] width 12 height 4
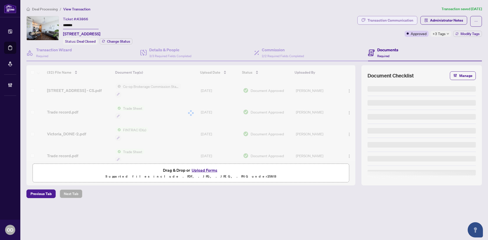
click at [407, 21] on div "Transaction Communication" at bounding box center [390, 20] width 46 height 8
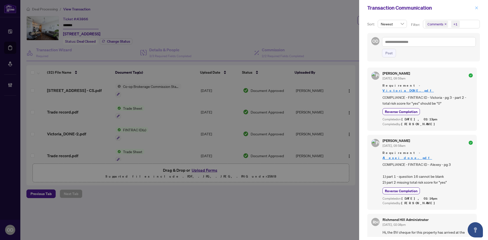
click at [476, 8] on icon "close" at bounding box center [477, 8] width 4 height 4
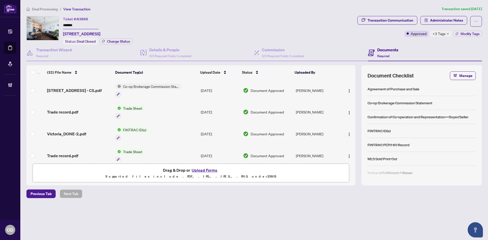
click at [45, 7] on span "Deal Processing" at bounding box center [45, 9] width 26 height 5
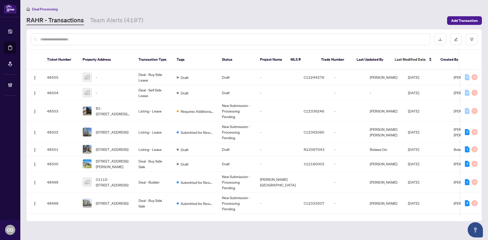
click at [142, 39] on input "text" at bounding box center [233, 40] width 386 height 6
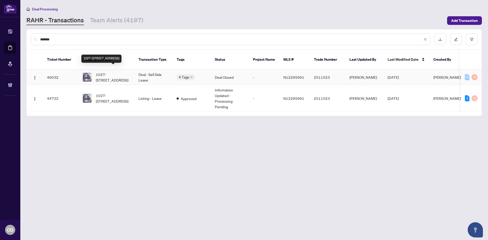
type input "*******"
click at [131, 72] on td "1027-8119 Birchmount Rd, Markham, Ontario L6G 0H5, Canada" at bounding box center [107, 78] width 56 height 16
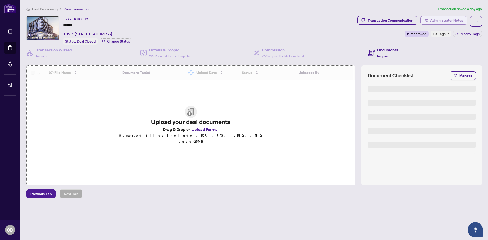
click at [460, 20] on span "Administrator Notes" at bounding box center [446, 20] width 33 height 8
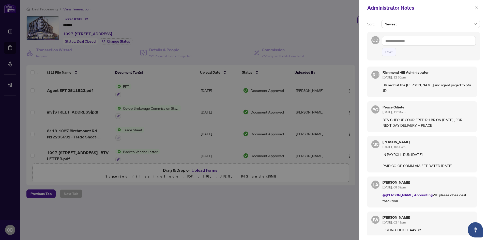
click at [416, 43] on textarea at bounding box center [429, 41] width 94 height 10
type textarea "**********"
click at [394, 55] on button "Post" at bounding box center [389, 52] width 14 height 9
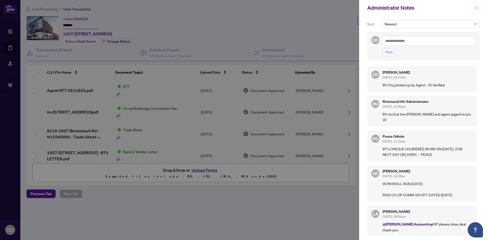
drag, startPoint x: 480, startPoint y: 6, endPoint x: 424, endPoint y: 2, distance: 55.4
click at [479, 6] on button "button" at bounding box center [476, 8] width 7 height 6
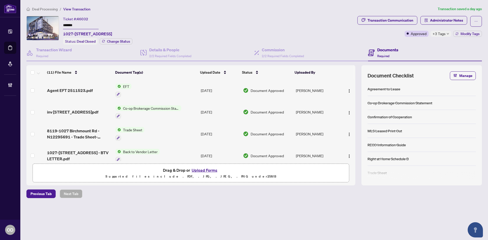
click at [46, 9] on span "Deal Processing" at bounding box center [45, 9] width 26 height 5
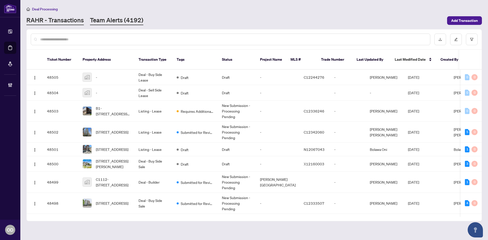
click at [113, 19] on link "Team Alerts (4192)" at bounding box center [116, 20] width 53 height 9
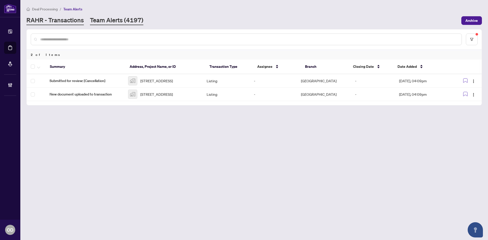
click at [68, 20] on link "RAHR - Transactions" at bounding box center [54, 20] width 57 height 9
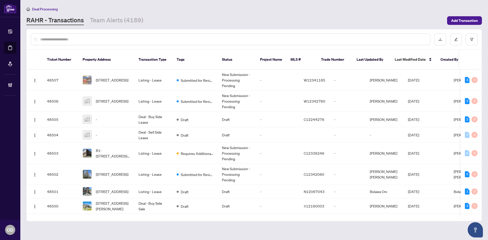
click at [117, 11] on div "Deal Processing" at bounding box center [253, 9] width 455 height 6
click at [113, 28] on main "Deal Processing RAHR - Transactions Team Alerts (4189) Add Transaction Ticket N…" at bounding box center [254, 120] width 468 height 240
click at [121, 9] on div "Deal Processing" at bounding box center [253, 9] width 455 height 6
drag, startPoint x: 122, startPoint y: 38, endPoint x: 119, endPoint y: 34, distance: 4.9
click at [120, 37] on div at bounding box center [254, 39] width 455 height 20
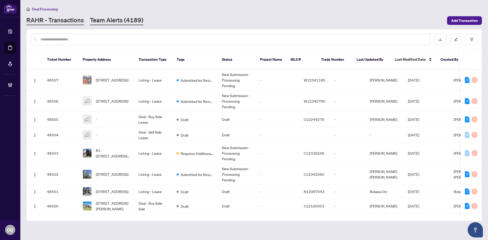
click at [123, 23] on link "Team Alerts (4189)" at bounding box center [116, 20] width 53 height 9
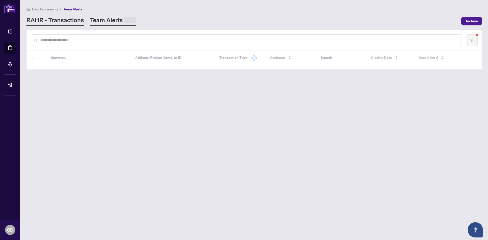
click at [67, 19] on link "RAHR - Transactions" at bounding box center [54, 21] width 57 height 10
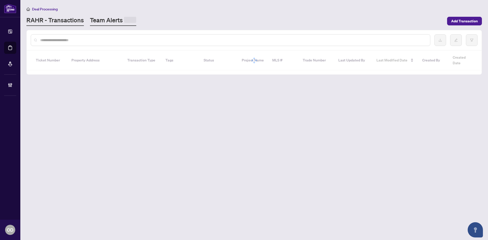
click at [98, 19] on link "Team Alerts" at bounding box center [113, 21] width 46 height 10
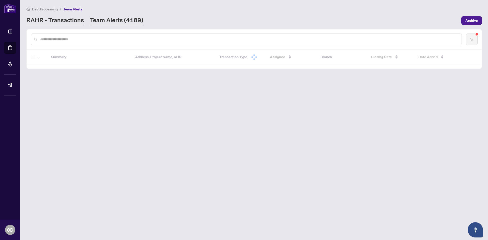
click at [65, 22] on link "RAHR - Transactions" at bounding box center [54, 20] width 57 height 9
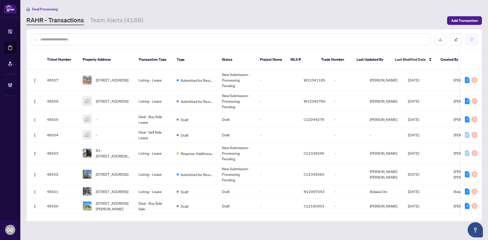
click at [474, 40] on button "button" at bounding box center [472, 40] width 12 height 12
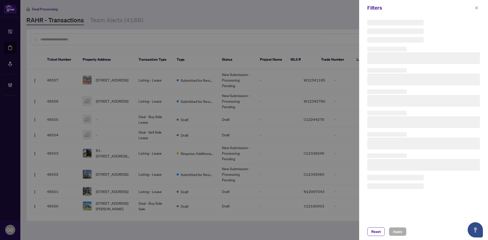
drag, startPoint x: 110, startPoint y: 19, endPoint x: 233, endPoint y: 21, distance: 123.2
click at [111, 20] on div at bounding box center [244, 120] width 488 height 240
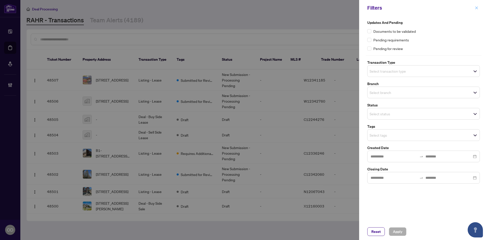
click at [474, 10] on button "button" at bounding box center [476, 8] width 7 height 6
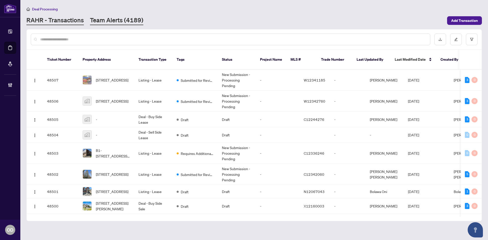
click at [121, 23] on link "Team Alerts (4189)" at bounding box center [116, 20] width 53 height 9
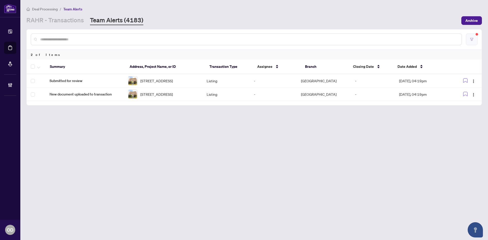
click at [471, 43] on button "button" at bounding box center [472, 40] width 12 height 12
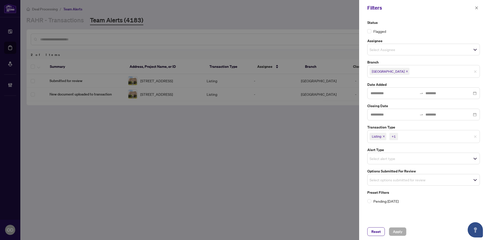
click at [469, 135] on span "Listing +1" at bounding box center [423, 136] width 112 height 8
drag, startPoint x: 476, startPoint y: 136, endPoint x: 455, endPoint y: 181, distance: 49.2
drag, startPoint x: 449, startPoint y: 177, endPoint x: 445, endPoint y: 172, distance: 6.4
click at [449, 177] on span "Select options submitted for review" at bounding box center [423, 178] width 112 height 7
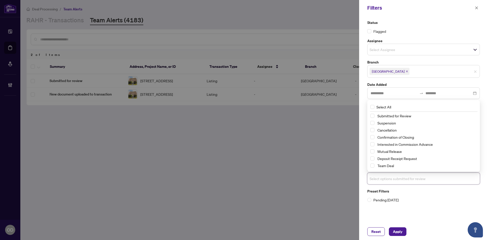
click at [403, 153] on span "Mutual Release" at bounding box center [425, 151] width 101 height 6
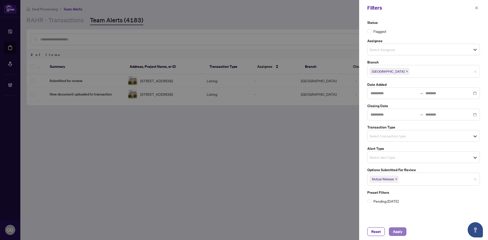
click at [391, 232] on button "Apply" at bounding box center [398, 231] width 18 height 9
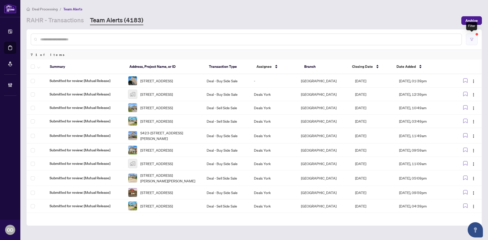
click at [467, 41] on button "button" at bounding box center [472, 40] width 12 height 12
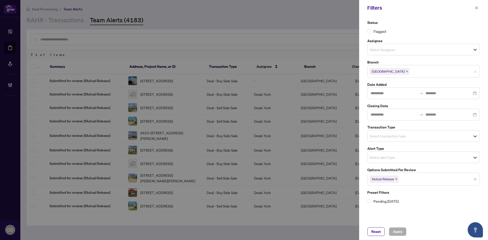
drag, startPoint x: 474, startPoint y: 180, endPoint x: 446, endPoint y: 167, distance: 31.6
drag, startPoint x: 408, startPoint y: 133, endPoint x: 405, endPoint y: 143, distance: 10.2
click at [405, 133] on input "search" at bounding box center [387, 136] width 36 height 6
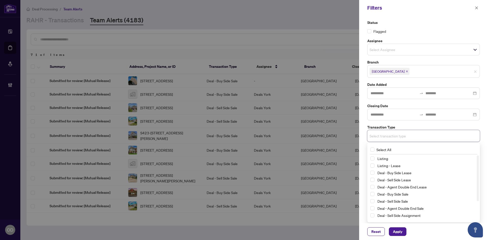
drag, startPoint x: 400, startPoint y: 160, endPoint x: 397, endPoint y: 165, distance: 5.9
click at [400, 161] on span "Listing" at bounding box center [425, 159] width 101 height 6
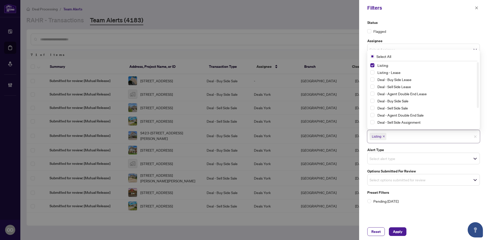
drag, startPoint x: 397, startPoint y: 166, endPoint x: 395, endPoint y: 173, distance: 7.0
click at [395, 171] on div "Status Flagged Assignee Select Assignee Branch Richmond Hill Date Added Closing…" at bounding box center [424, 112] width 116 height 184
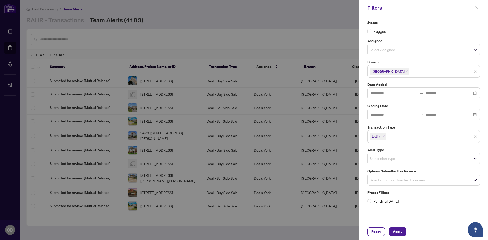
click at [405, 137] on input "search" at bounding box center [405, 136] width 36 height 6
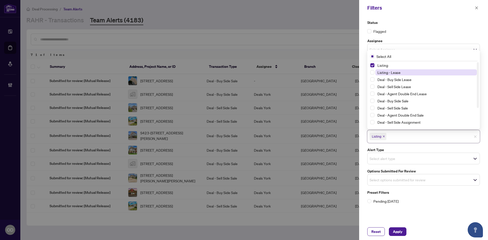
drag, startPoint x: 400, startPoint y: 72, endPoint x: 401, endPoint y: 76, distance: 3.8
click at [401, 72] on span "Listing - Lease" at bounding box center [425, 72] width 101 height 6
click at [399, 232] on span "Apply" at bounding box center [397, 232] width 9 height 8
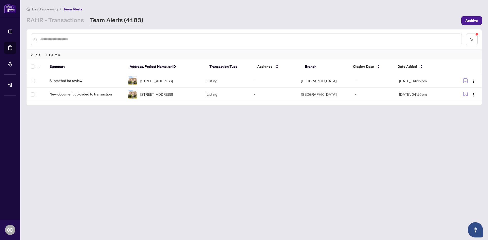
click at [488, 73] on main "Deal Processing / Team Alerts RAHR - Transactions Team Alerts (4183) Archive 2 …" at bounding box center [254, 120] width 468 height 240
click at [469, 40] on button "button" at bounding box center [472, 40] width 12 height 12
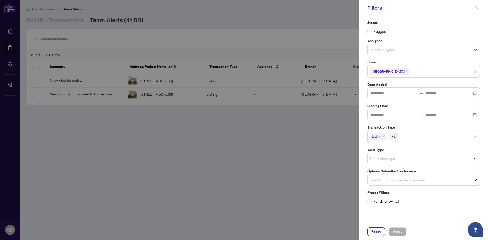
click at [473, 137] on span "Listing +1" at bounding box center [423, 136] width 112 height 8
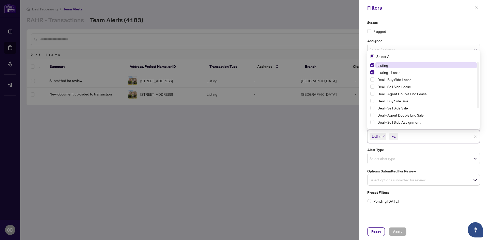
drag, startPoint x: 475, startPoint y: 135, endPoint x: 474, endPoint y: 138, distance: 3.6
click at [475, 135] on div "Listing +1 Select All 13 Listing Listing - Lease Deal - Buy Side Lease Deal - S…" at bounding box center [423, 136] width 113 height 13
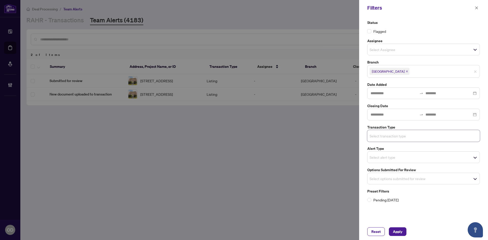
drag, startPoint x: 420, startPoint y: 185, endPoint x: 419, endPoint y: 182, distance: 2.6
click at [420, 184] on div "Status Flagged Assignee Select Assignee Branch Richmond Hill Date Added Closing…" at bounding box center [424, 111] width 116 height 183
click at [404, 176] on input "search" at bounding box center [387, 179] width 36 height 6
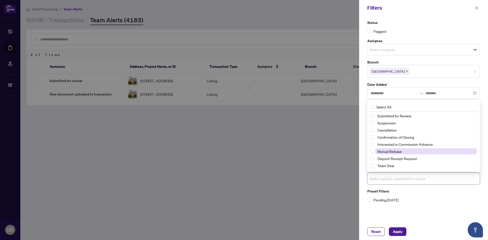
click at [401, 153] on span "Mutual Release" at bounding box center [389, 151] width 24 height 5
click at [398, 230] on span "Apply" at bounding box center [397, 232] width 9 height 8
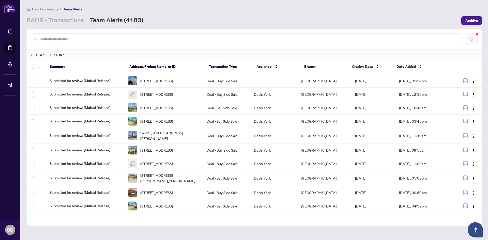
drag, startPoint x: 473, startPoint y: 38, endPoint x: 473, endPoint y: 41, distance: 3.3
click at [473, 41] on button "button" at bounding box center [472, 40] width 12 height 12
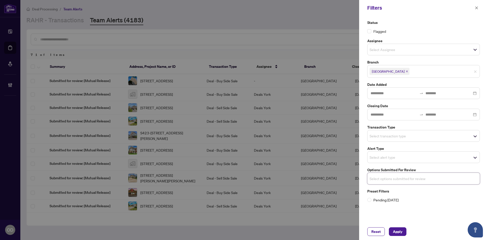
click at [398, 135] on input "search" at bounding box center [387, 136] width 36 height 6
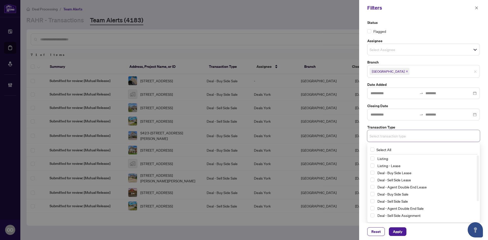
drag, startPoint x: 394, startPoint y: 159, endPoint x: 394, endPoint y: 163, distance: 4.6
click at [394, 160] on span "Listing" at bounding box center [425, 159] width 101 height 6
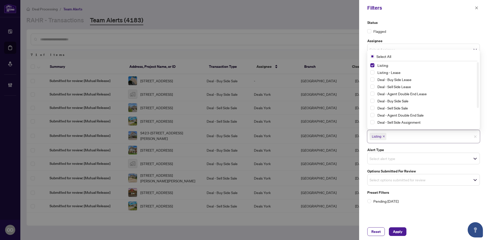
click at [394, 165] on div "Status Flagged Assignee Select Assignee Branch Richmond Hill Date Added Closing…" at bounding box center [424, 112] width 116 height 184
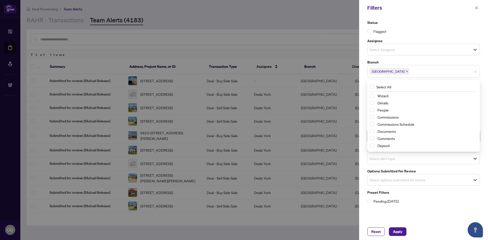
click at [396, 169] on label "Options Submitted for Review" at bounding box center [423, 171] width 113 height 6
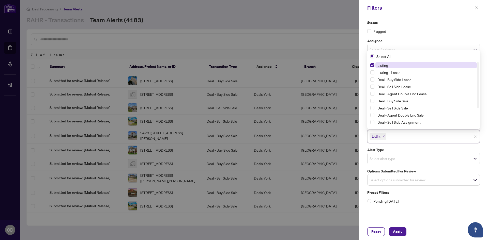
drag, startPoint x: 400, startPoint y: 136, endPoint x: 398, endPoint y: 143, distance: 7.5
click at [401, 136] on input "search" at bounding box center [405, 136] width 36 height 6
drag, startPoint x: 395, startPoint y: 72, endPoint x: 398, endPoint y: 98, distance: 26.4
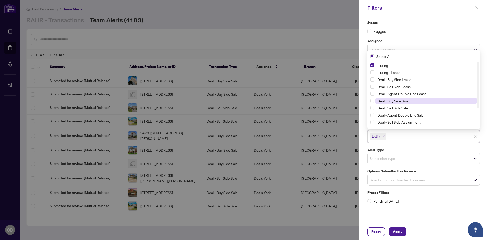
click at [395, 73] on span "Listing - Lease" at bounding box center [388, 72] width 23 height 5
drag, startPoint x: 405, startPoint y: 229, endPoint x: 400, endPoint y: 220, distance: 10.1
click at [405, 228] on button "Apply" at bounding box center [398, 231] width 18 height 9
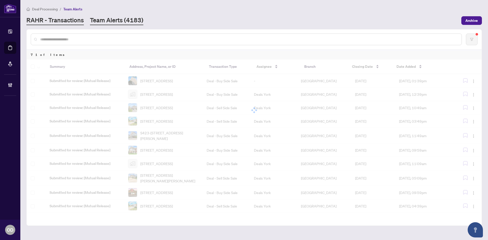
click at [64, 22] on link "RAHR - Transactions" at bounding box center [54, 20] width 57 height 9
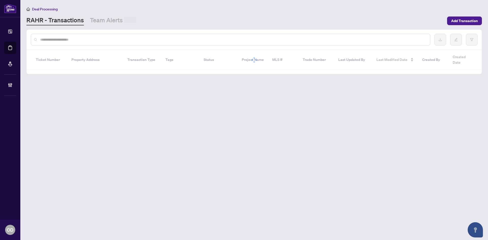
drag, startPoint x: 98, startPoint y: 40, endPoint x: 186, endPoint y: 152, distance: 142.6
click at [100, 40] on input "text" at bounding box center [233, 40] width 386 height 6
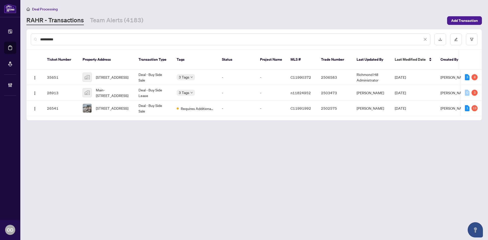
type input "**********"
click at [182, 123] on main "**********" at bounding box center [254, 120] width 468 height 240
click at [166, 103] on td "Deal - Buy Side Sale" at bounding box center [153, 109] width 38 height 16
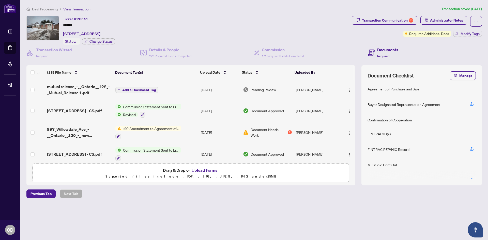
click at [252, 131] on span "Document Needs Work" at bounding box center [269, 132] width 36 height 11
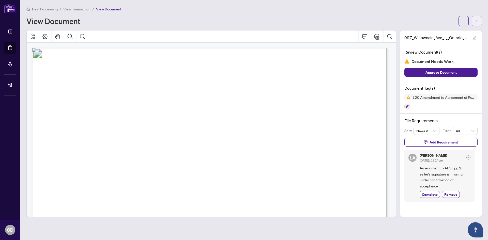
click at [477, 19] on span "button" at bounding box center [477, 21] width 4 height 8
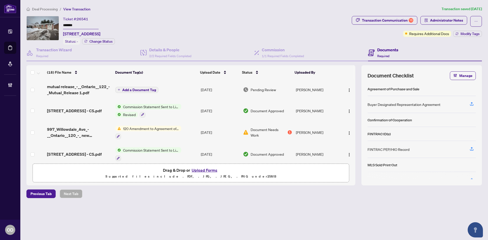
click at [42, 9] on span "Deal Processing" at bounding box center [45, 9] width 26 height 5
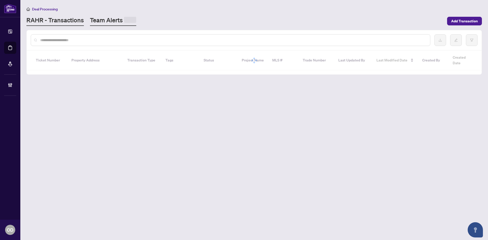
click at [106, 23] on link "Team Alerts" at bounding box center [113, 21] width 46 height 10
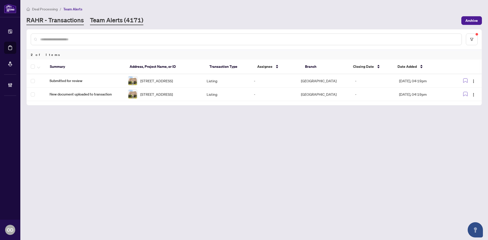
click at [69, 21] on link "RAHR - Transactions" at bounding box center [54, 20] width 57 height 9
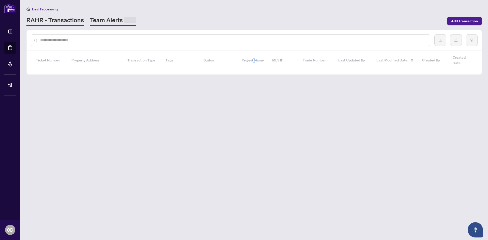
click at [96, 20] on link "Team Alerts" at bounding box center [113, 21] width 46 height 10
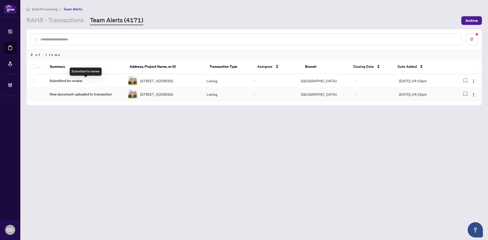
click at [84, 97] on td "New document uploaded to transaction" at bounding box center [84, 94] width 79 height 13
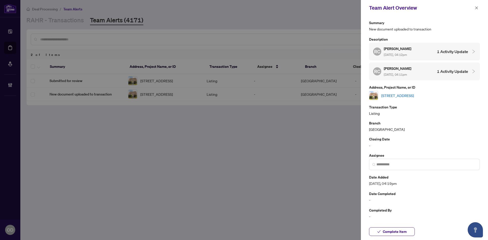
click at [406, 97] on link "[STREET_ADDRESS]" at bounding box center [397, 96] width 33 height 6
click at [473, 10] on div "Team Alert Overview" at bounding box center [421, 8] width 104 height 8
click at [473, 9] on button "button" at bounding box center [476, 8] width 7 height 6
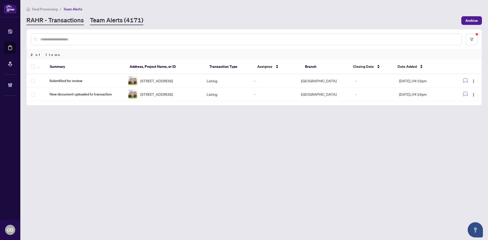
click at [62, 22] on link "RAHR - Transactions" at bounding box center [54, 20] width 57 height 9
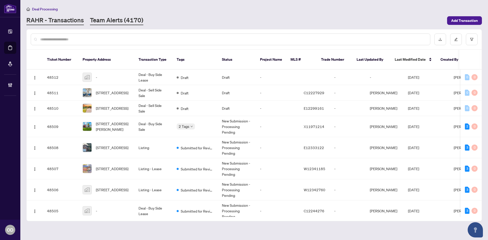
click at [107, 20] on link "Team Alerts (4170)" at bounding box center [116, 20] width 53 height 9
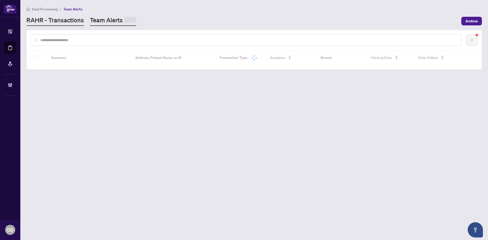
click at [59, 22] on link "RAHR - Transactions" at bounding box center [54, 21] width 57 height 10
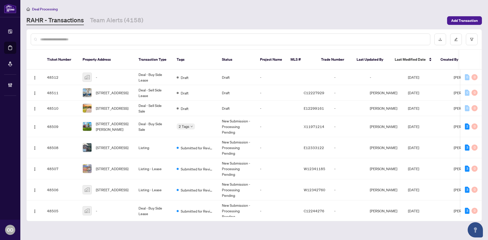
drag, startPoint x: 61, startPoint y: 36, endPoint x: 7, endPoint y: 34, distance: 54.9
click at [52, 36] on div at bounding box center [230, 40] width 399 height 12
click at [102, 21] on link "Team Alerts (4158)" at bounding box center [116, 20] width 53 height 9
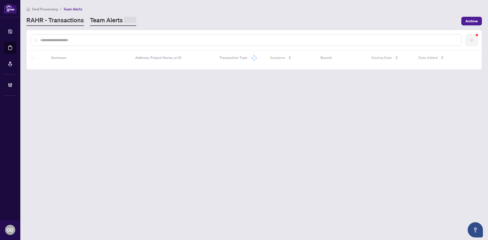
click at [69, 22] on link "RAHR - Transactions" at bounding box center [54, 21] width 57 height 10
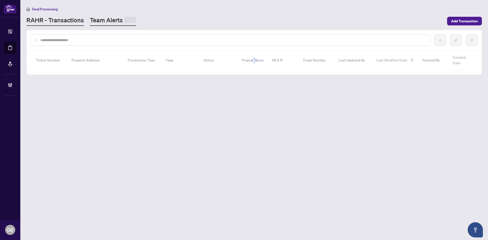
click at [101, 23] on link "Team Alerts" at bounding box center [113, 21] width 46 height 10
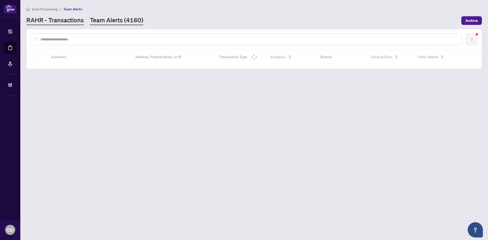
click at [66, 20] on link "RAHR - Transactions" at bounding box center [54, 20] width 57 height 9
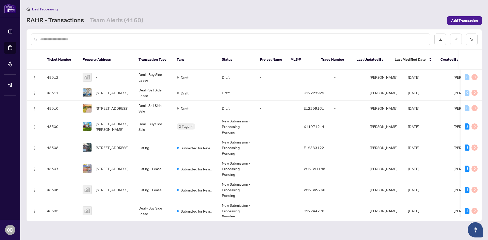
click at [83, 30] on div at bounding box center [254, 39] width 455 height 20
click at [75, 43] on div at bounding box center [230, 40] width 399 height 12
drag, startPoint x: 132, startPoint y: 12, endPoint x: 130, endPoint y: 12, distance: 2.8
click at [132, 12] on div "Deal Processing RAHR - Transactions Team Alerts (4160) Add Transaction" at bounding box center [253, 15] width 455 height 19
drag, startPoint x: 102, startPoint y: 9, endPoint x: 78, endPoint y: 19, distance: 26.4
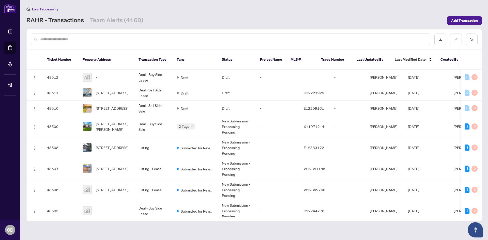
click at [101, 9] on div "Deal Processing" at bounding box center [253, 9] width 455 height 6
drag, startPoint x: 110, startPoint y: 25, endPoint x: 98, endPoint y: 21, distance: 12.2
click at [110, 25] on main "Deal Processing RAHR - Transactions Team Alerts (4160) Add Transaction Ticket N…" at bounding box center [254, 120] width 468 height 240
click at [97, 19] on link "Team Alerts (4160)" at bounding box center [116, 20] width 53 height 9
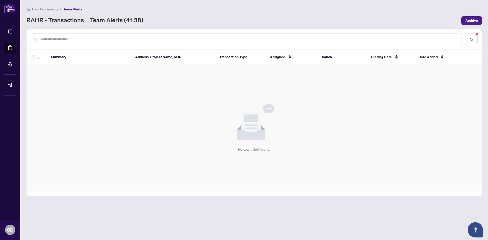
click at [72, 24] on link "RAHR - Transactions" at bounding box center [54, 20] width 57 height 9
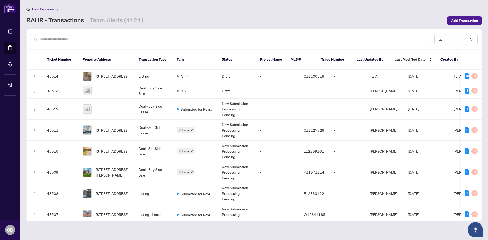
drag, startPoint x: 118, startPoint y: 9, endPoint x: 118, endPoint y: 14, distance: 4.9
click at [118, 10] on div "Deal Processing" at bounding box center [253, 9] width 455 height 6
click at [118, 14] on div "Deal Processing RAHR - Transactions Team Alerts (4121) Add Transaction" at bounding box center [253, 15] width 455 height 19
click at [118, 19] on link "Team Alerts (4121)" at bounding box center [116, 20] width 53 height 9
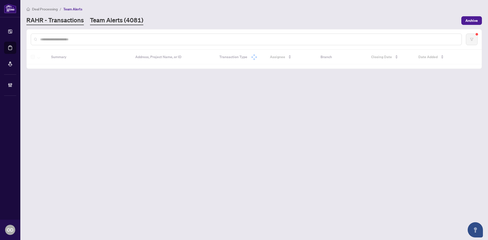
click at [54, 19] on link "RAHR - Transactions" at bounding box center [54, 20] width 57 height 9
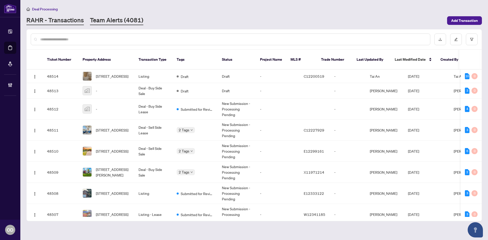
click at [107, 17] on link "Team Alerts (4081)" at bounding box center [116, 20] width 53 height 9
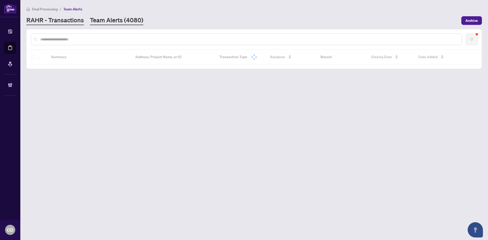
click at [66, 21] on link "RAHR - Transactions" at bounding box center [54, 20] width 57 height 9
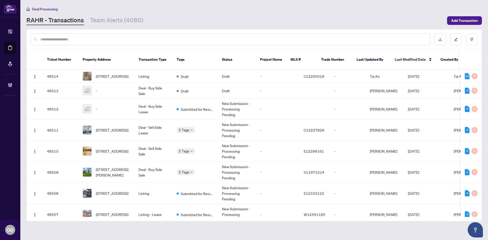
click at [60, 37] on input "text" at bounding box center [233, 40] width 386 height 6
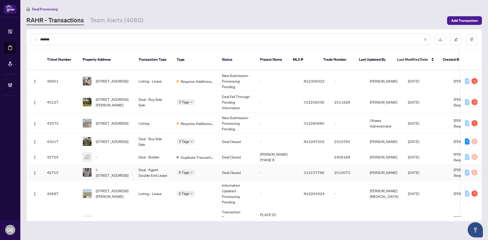
scroll to position [51, 0]
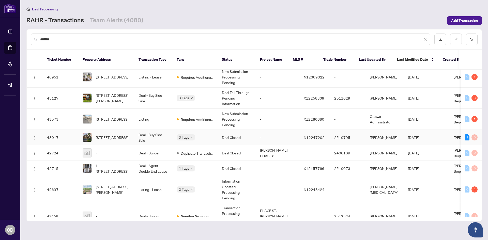
type input "******"
click at [160, 134] on td "Deal - Buy Side Sale" at bounding box center [153, 138] width 38 height 16
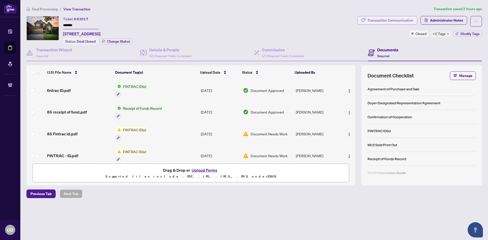
click at [398, 23] on div "Transaction Communication" at bounding box center [390, 20] width 46 height 8
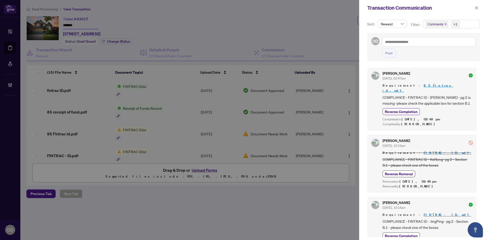
click at [462, 25] on span "Comments +1" at bounding box center [451, 24] width 56 height 8
click at [446, 45] on span "Comments" at bounding box center [442, 45] width 18 height 5
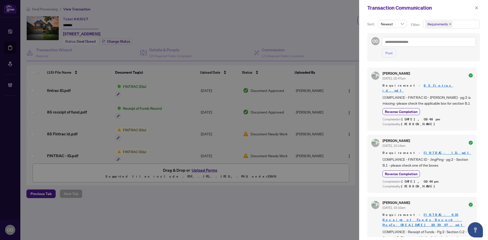
click at [443, 5] on div "Transaction Communication" at bounding box center [420, 8] width 106 height 8
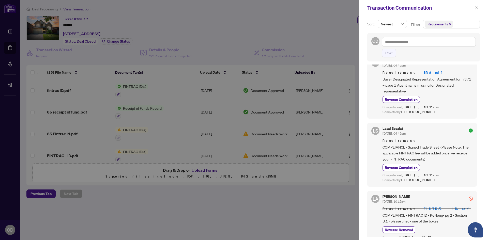
scroll to position [425, 0]
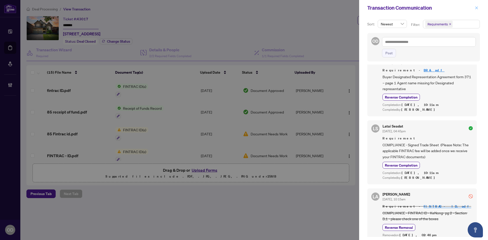
click at [474, 9] on button "button" at bounding box center [476, 8] width 7 height 6
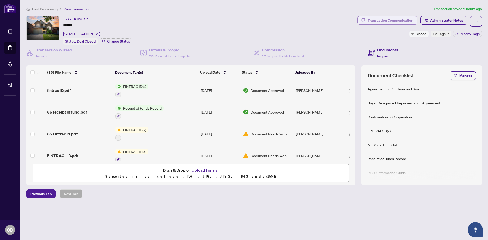
click at [383, 24] on div "Transaction Communication" at bounding box center [390, 20] width 46 height 8
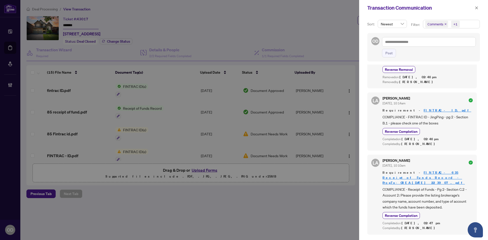
scroll to position [127, 0]
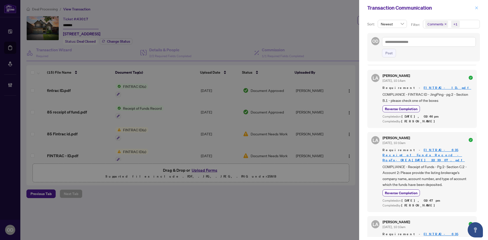
click at [477, 5] on span "button" at bounding box center [477, 8] width 4 height 8
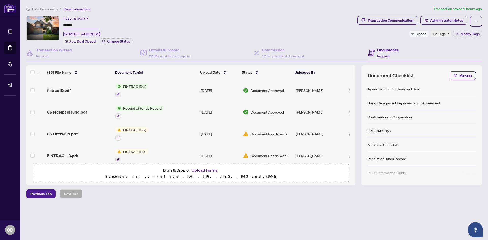
click at [439, 31] on span "+2 Tags" at bounding box center [438, 34] width 13 height 6
click at [439, 32] on div "Approved With Payroll" at bounding box center [455, 40] width 51 height 21
click at [344, 38] on div "Ticket #: 43017 ******* 85 Lagani Ave, Richmond Hill, Ontario L4B 4M9, Canada S…" at bounding box center [190, 30] width 329 height 29
click at [446, 20] on span "Administrator Notes" at bounding box center [446, 20] width 33 height 8
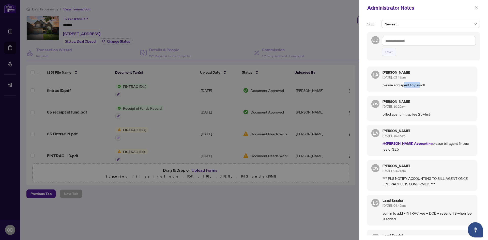
drag, startPoint x: 404, startPoint y: 84, endPoint x: 422, endPoint y: 84, distance: 18.0
click at [422, 84] on p "please add agent to payroll" at bounding box center [427, 85] width 90 height 6
click at [478, 9] on button "button" at bounding box center [476, 8] width 7 height 6
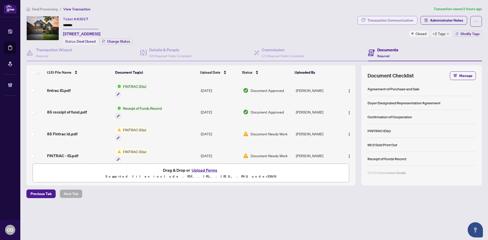
click at [397, 18] on div "Transaction Communication" at bounding box center [390, 20] width 46 height 8
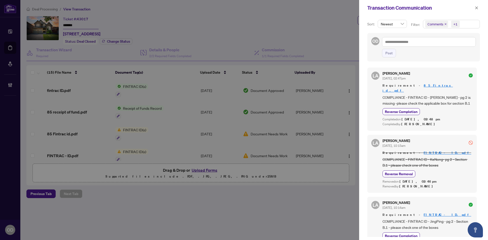
click at [467, 26] on span "Comments +1" at bounding box center [451, 24] width 56 height 8
click at [441, 45] on span "Comments" at bounding box center [442, 45] width 18 height 5
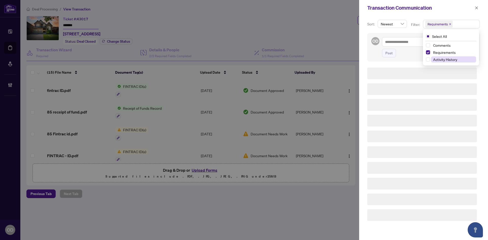
drag, startPoint x: 449, startPoint y: 59, endPoint x: 446, endPoint y: 43, distance: 16.2
click at [449, 59] on span "Activity History" at bounding box center [445, 59] width 24 height 5
drag, startPoint x: 453, startPoint y: 4, endPoint x: 457, endPoint y: 17, distance: 13.6
click at [453, 3] on div "Transaction Communication" at bounding box center [423, 8] width 129 height 16
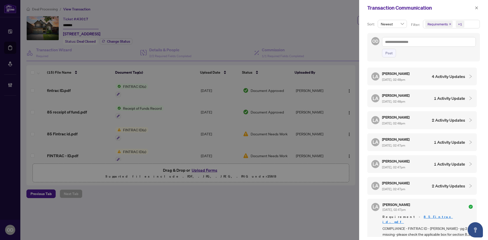
drag, startPoint x: 429, startPoint y: 81, endPoint x: 429, endPoint y: 79, distance: 2.6
click at [429, 81] on div "LA Luna Almuhanna Aug/13/2025, 02:48pm 4 Activity Updates" at bounding box center [418, 77] width 94 height 12
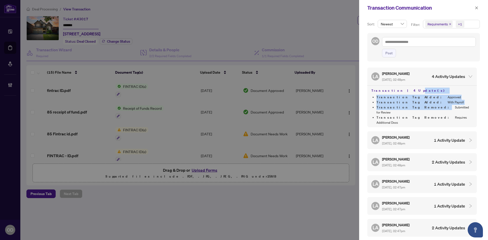
drag, startPoint x: 397, startPoint y: 93, endPoint x: 412, endPoint y: 106, distance: 19.7
click at [412, 106] on div "Transaction | 4 Update(s) Transaction Tag Added : Approved Transaction Tag Adde…" at bounding box center [422, 106] width 110 height 42
drag, startPoint x: 413, startPoint y: 106, endPoint x: 426, endPoint y: 95, distance: 17.3
click at [413, 105] on li "Transaction Tag Removed : Submitted for Review" at bounding box center [424, 110] width 96 height 10
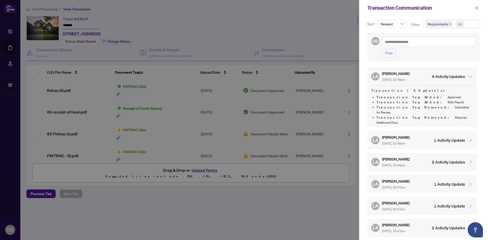
click at [393, 94] on h4 "Transaction | 4 Update(s)" at bounding box center [421, 91] width 101 height 6
drag, startPoint x: 397, startPoint y: 94, endPoint x: 409, endPoint y: 102, distance: 14.4
click at [409, 102] on div "Transaction | 4 Update(s) Transaction Tag Added : Approved Transaction Tag Adde…" at bounding box center [422, 106] width 110 height 42
drag, startPoint x: 411, startPoint y: 100, endPoint x: 453, endPoint y: 67, distance: 53.6
click at [416, 96] on ul "Transaction Tag Added : Approved Transaction Tag Added : With Payroll Transacti…" at bounding box center [421, 110] width 101 height 30
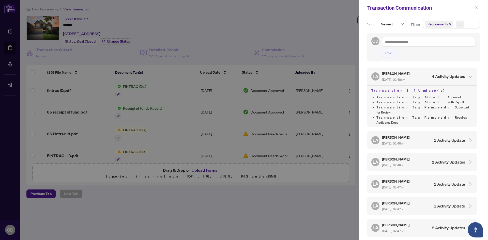
click at [447, 76] on h4 "4 Activity Updates" at bounding box center [448, 76] width 33 height 6
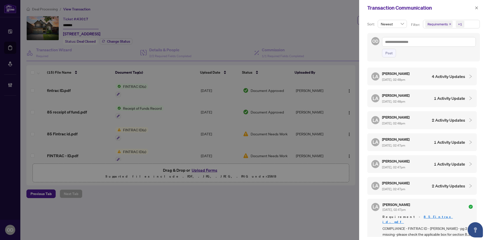
click at [480, 8] on div "Transaction Communication" at bounding box center [423, 8] width 129 height 16
click at [478, 8] on button "button" at bounding box center [476, 8] width 7 height 6
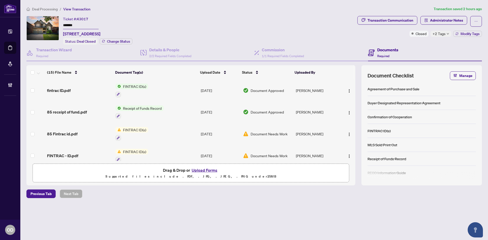
drag, startPoint x: 457, startPoint y: 26, endPoint x: 457, endPoint y: 22, distance: 4.6
click at [457, 25] on span "Administrator Notes" at bounding box center [443, 21] width 47 height 11
click at [458, 21] on span "Administrator Notes" at bounding box center [446, 20] width 33 height 8
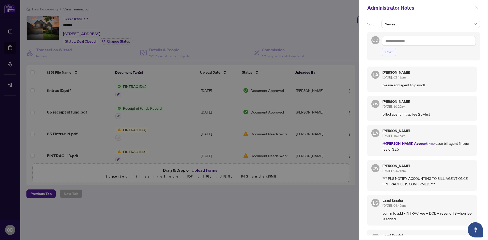
click at [477, 11] on span "button" at bounding box center [477, 8] width 4 height 8
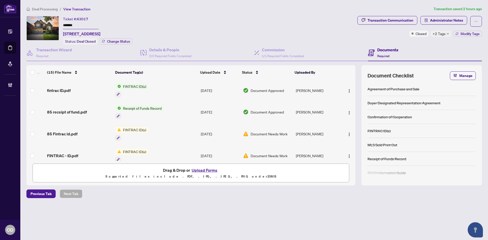
click at [52, 8] on span "Deal Processing" at bounding box center [45, 9] width 26 height 5
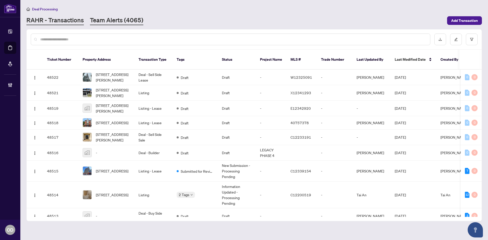
click at [106, 22] on link "Team Alerts (4065)" at bounding box center [116, 20] width 53 height 9
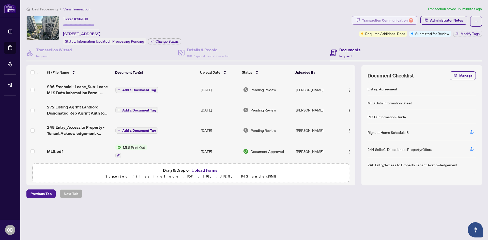
click at [389, 21] on div "Transaction Communication 2" at bounding box center [387, 20] width 51 height 8
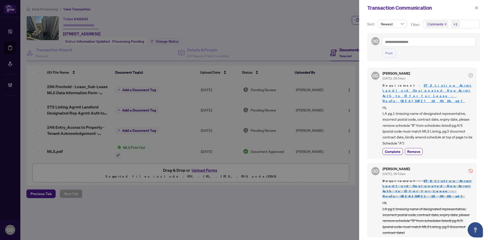
click at [463, 26] on span "Comments +1" at bounding box center [451, 24] width 56 height 8
click at [443, 58] on span "Activity History" at bounding box center [445, 59] width 24 height 5
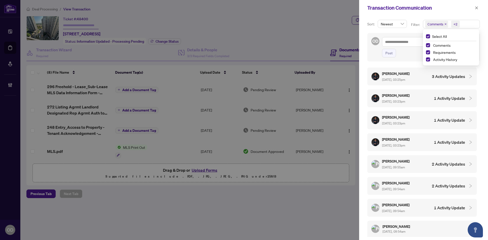
click at [444, 8] on div "Transaction Communication" at bounding box center [420, 8] width 106 height 8
click at [424, 74] on div "Nader Moghaddari Aug/13/2025, 03:25pm 3 Activity Updates" at bounding box center [418, 77] width 94 height 12
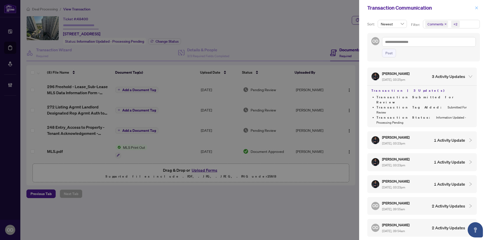
click at [473, 8] on button "button" at bounding box center [476, 8] width 7 height 6
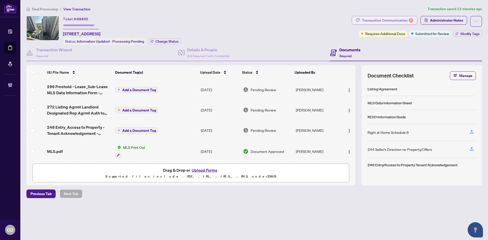
click at [399, 19] on div "Transaction Communication 2" at bounding box center [387, 20] width 51 height 8
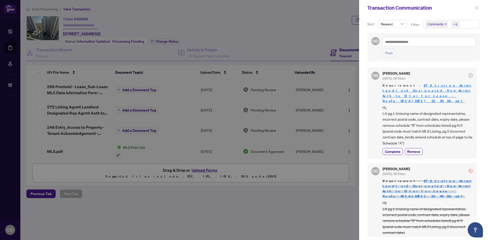
click at [474, 6] on button "button" at bounding box center [476, 8] width 7 height 6
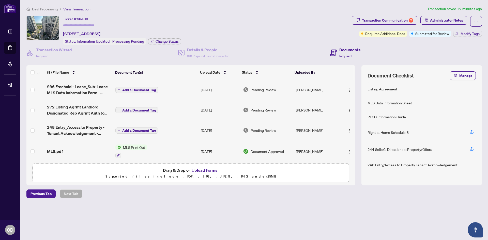
click at [142, 128] on button "Add a Document Tag" at bounding box center [136, 131] width 43 height 6
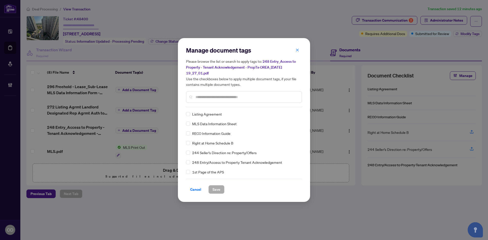
click at [246, 93] on div at bounding box center [244, 97] width 116 height 12
click at [244, 97] on input "text" at bounding box center [246, 97] width 102 height 6
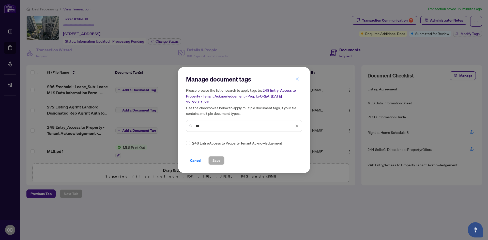
type input "***"
click at [293, 144] on div at bounding box center [294, 143] width 10 height 5
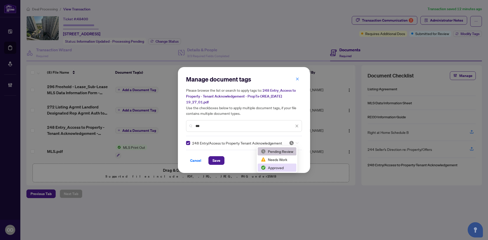
drag, startPoint x: 293, startPoint y: 166, endPoint x: 254, endPoint y: 167, distance: 39.2
click at [293, 166] on div "Approved" at bounding box center [277, 168] width 39 height 8
click at [217, 163] on span "Save" at bounding box center [216, 161] width 8 height 8
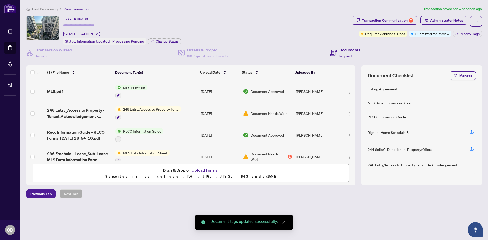
scroll to position [91, 0]
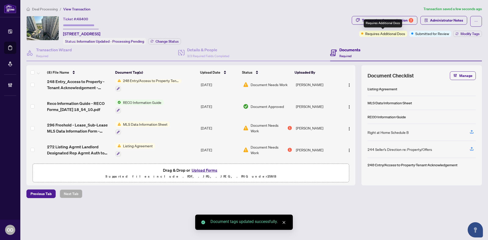
click at [394, 24] on div "Requires Additional Docs" at bounding box center [383, 23] width 38 height 8
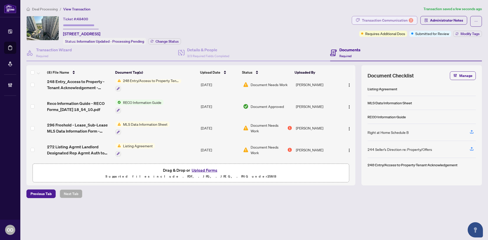
click at [381, 20] on div "Transaction Communication 2" at bounding box center [387, 20] width 51 height 8
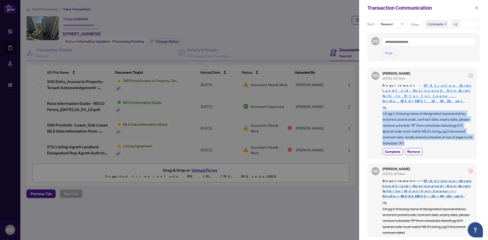
drag, startPoint x: 404, startPoint y: 135, endPoint x: 379, endPoint y: 109, distance: 36.5
click at [379, 109] on div "OD Olivia Di Mambro Aug/13/2025, 09:54am Requirement - 272 Listing Agrmt Landlo…" at bounding box center [422, 113] width 110 height 91
copy span "LA pg.1 (missing name of designated representative, incorrect postal code, cont…"
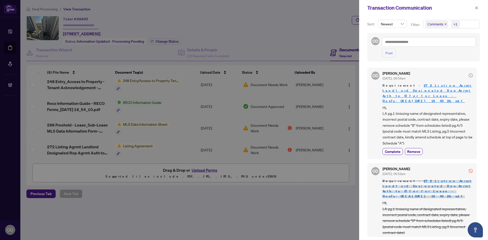
drag, startPoint x: 454, startPoint y: 54, endPoint x: 456, endPoint y: 50, distance: 4.7
click at [455, 51] on div "Post" at bounding box center [429, 53] width 94 height 9
click at [474, 8] on button "button" at bounding box center [476, 8] width 7 height 6
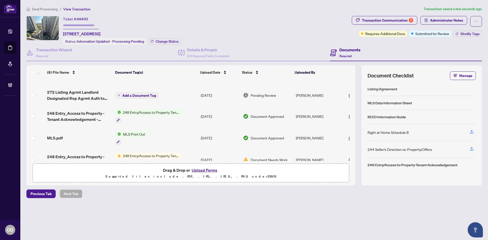
scroll to position [0, 0]
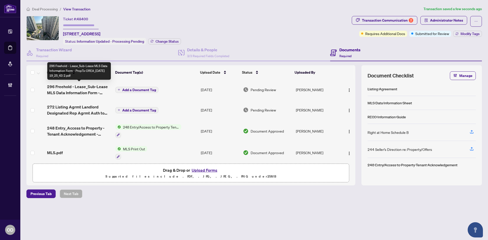
click at [82, 88] on span "296 Freehold - Lease_Sub-Lease MLS Data Information Form - PropTx-OREA_2025-08-…" at bounding box center [79, 90] width 64 height 12
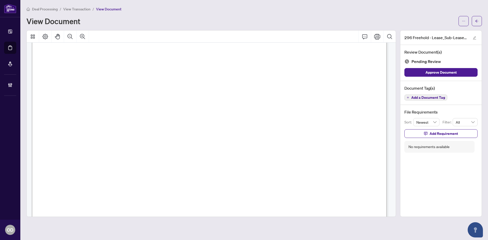
scroll to position [102, 0]
click at [478, 16] on button "button" at bounding box center [477, 21] width 10 height 10
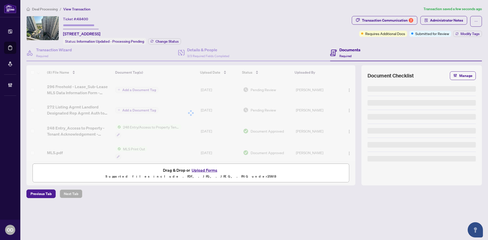
click at [50, 65] on div at bounding box center [190, 113] width 329 height 96
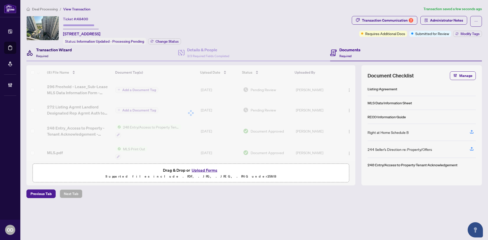
click at [65, 54] on div "Transaction Wizard Required" at bounding box center [54, 53] width 36 height 12
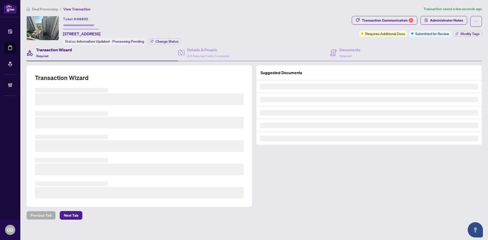
click at [88, 121] on h3 at bounding box center [139, 123] width 209 height 12
click at [83, 121] on h3 at bounding box center [139, 123] width 209 height 12
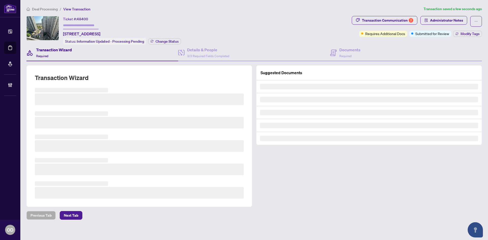
click at [83, 121] on h3 at bounding box center [139, 123] width 209 height 12
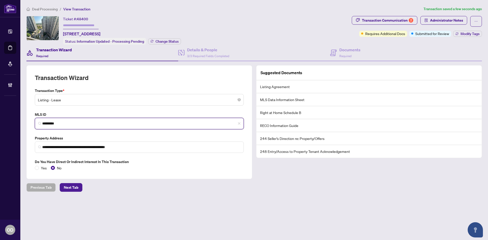
click at [83, 121] on input "*********" at bounding box center [141, 123] width 198 height 5
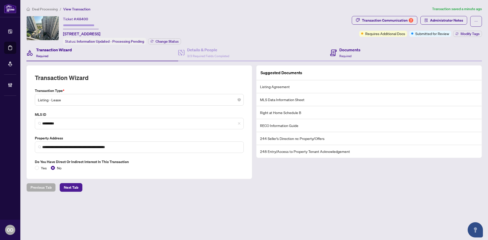
click at [415, 51] on div "Documents Required" at bounding box center [406, 53] width 152 height 17
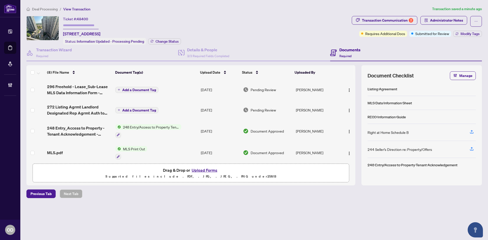
click at [185, 111] on td "Add a Document Tag" at bounding box center [155, 110] width 85 height 20
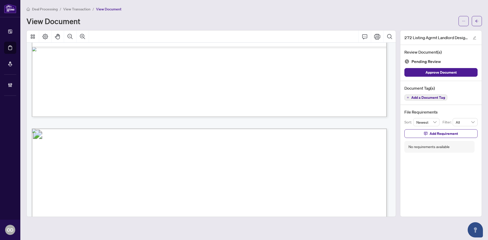
scroll to position [1855, 0]
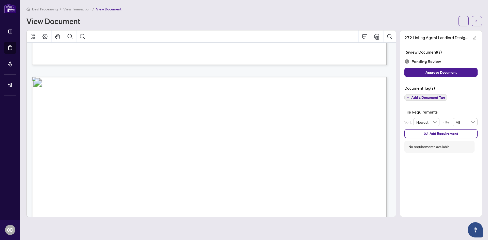
click at [439, 97] on span "Add a Document Tag" at bounding box center [428, 98] width 34 height 4
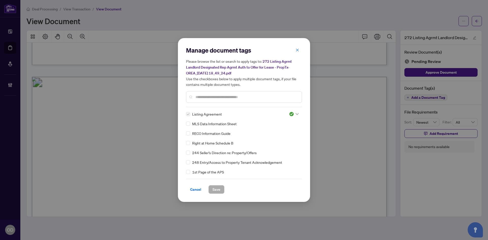
click at [259, 104] on div "Manage document tags Please browse the list or search to apply tags to: 272 Lis…" at bounding box center [244, 76] width 116 height 61
click at [261, 92] on div at bounding box center [244, 97] width 116 height 12
click at [195, 190] on span "Cancel" at bounding box center [195, 189] width 11 height 8
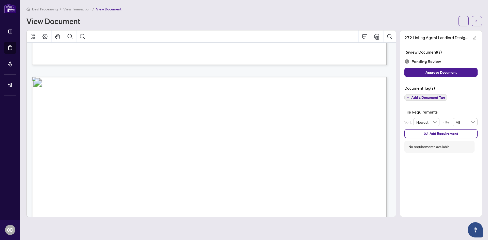
click at [482, 17] on main "Deal Processing / View Transaction / View Document View Document 272 Listing Ag…" at bounding box center [254, 120] width 468 height 240
click at [479, 23] on button "button" at bounding box center [477, 21] width 10 height 10
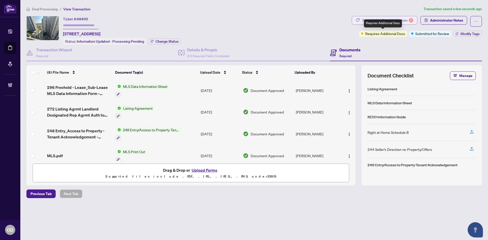
click at [398, 22] on div "Transaction Communication 2" at bounding box center [387, 20] width 51 height 8
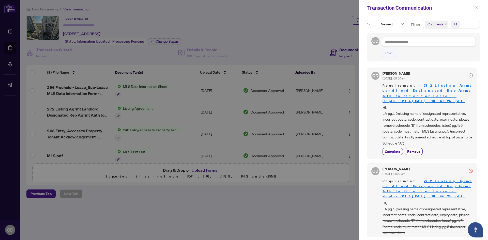
drag, startPoint x: 401, startPoint y: 144, endPoint x: 426, endPoint y: 110, distance: 42.7
click at [425, 112] on div "Olivia Di Mambro Aug/13/2025, 09:54am Requirement - 272 Listing Agrmt Landlord …" at bounding box center [427, 113] width 90 height 83
click at [396, 149] on span "Complete" at bounding box center [393, 151] width 16 height 5
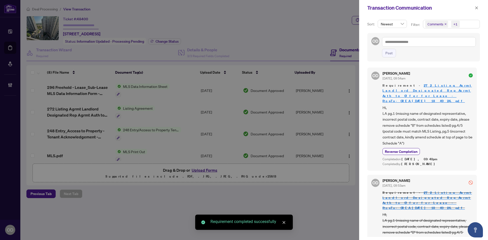
drag, startPoint x: 478, startPoint y: 3, endPoint x: 476, endPoint y: 5, distance: 2.9
click at [478, 3] on div "Transaction Communication" at bounding box center [423, 8] width 129 height 16
click at [474, 7] on button "button" at bounding box center [476, 8] width 7 height 6
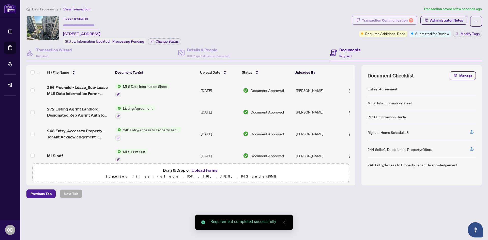
click at [404, 19] on div "Transaction Communication 2" at bounding box center [387, 20] width 51 height 8
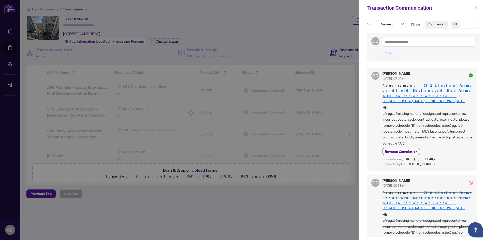
click at [465, 23] on span "Comments +1" at bounding box center [451, 24] width 56 height 8
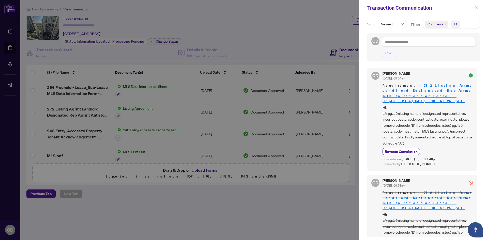
click at [467, 18] on div "Sort: Newest Filter: Comments +1 Select All Comments Requirements Activity Hist…" at bounding box center [423, 128] width 129 height 224
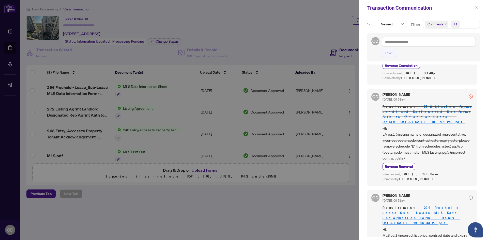
scroll to position [1, 0]
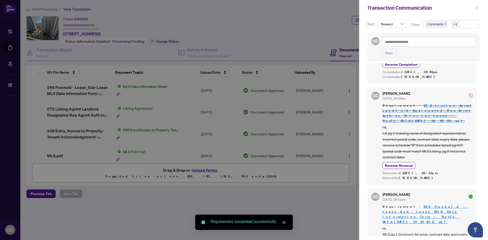
click at [475, 8] on icon "close" at bounding box center [477, 8] width 4 height 4
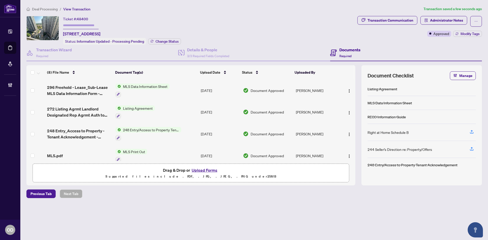
click at [84, 83] on td "296 Freehold - Lease_Sub-Lease MLS Data Information Form - PropTx-OREA_2025-08-…" at bounding box center [79, 91] width 68 height 22
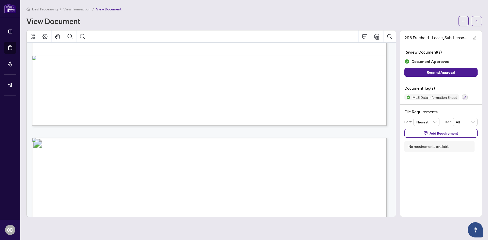
scroll to position [280, 0]
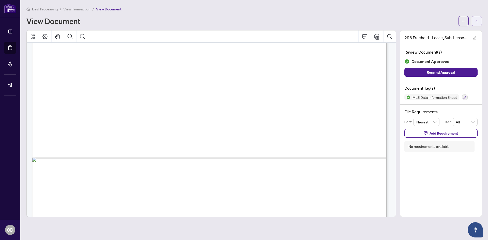
click at [473, 20] on button "button" at bounding box center [477, 21] width 10 height 10
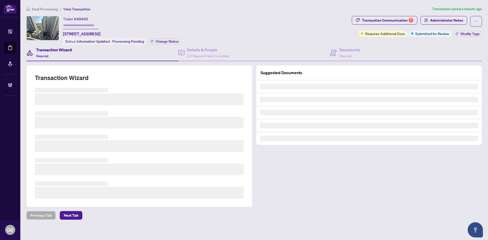
click at [51, 9] on span "Deal Processing" at bounding box center [45, 9] width 26 height 5
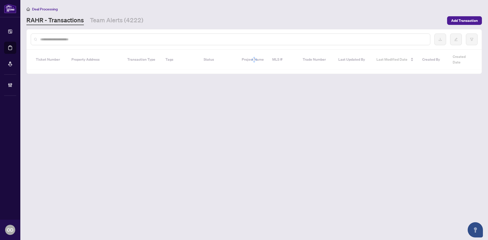
click at [67, 38] on input "text" at bounding box center [233, 40] width 386 height 6
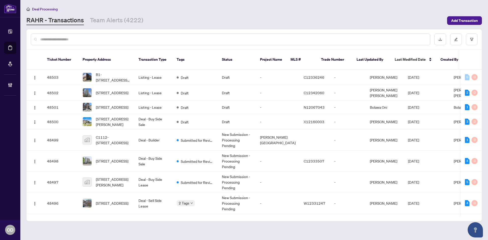
paste input "*********"
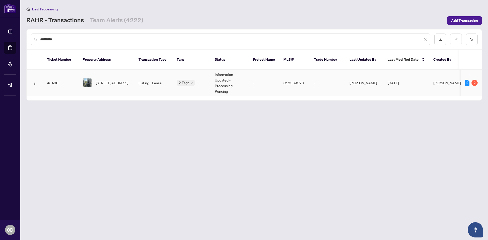
type input "*********"
click at [128, 80] on span "[STREET_ADDRESS]" at bounding box center [112, 83] width 33 height 6
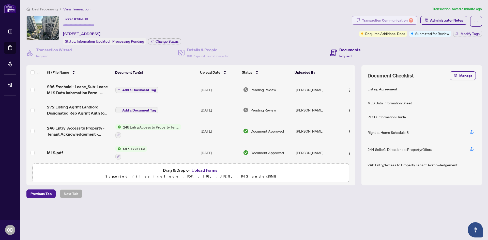
click at [386, 19] on div "Transaction Communication 2" at bounding box center [387, 20] width 51 height 8
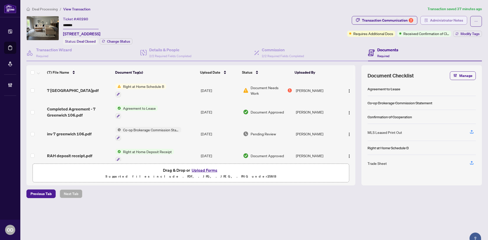
click at [443, 22] on span "Administrator Notes" at bounding box center [446, 20] width 33 height 8
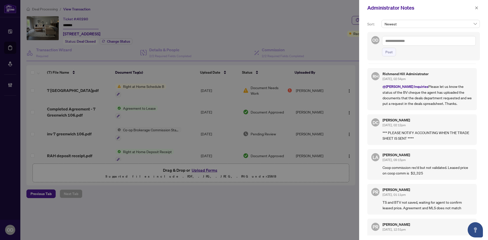
scroll to position [212, 0]
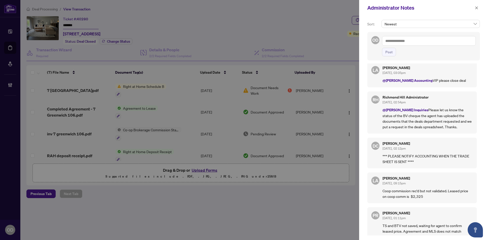
drag, startPoint x: 422, startPoint y: 121, endPoint x: 434, endPoint y: 130, distance: 14.6
click at [434, 130] on p "@RAHR Inquiries Please let us know the status of the BV cheque the agent has up…" at bounding box center [427, 118] width 90 height 23
click at [428, 125] on p "@RAHR Inquiries Please let us know the status of the BV cheque the agent has up…" at bounding box center [427, 118] width 90 height 23
click at [428, 122] on p "@RAHR Inquiries Please let us know the status of the BV cheque the agent has up…" at bounding box center [427, 118] width 90 height 23
drag, startPoint x: 430, startPoint y: 118, endPoint x: 430, endPoint y: 114, distance: 4.3
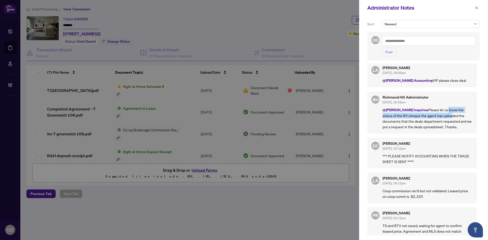
click at [430, 116] on p "@RAHR Inquiries Please let us know the status of the BV cheque the agent has up…" at bounding box center [427, 118] width 90 height 23
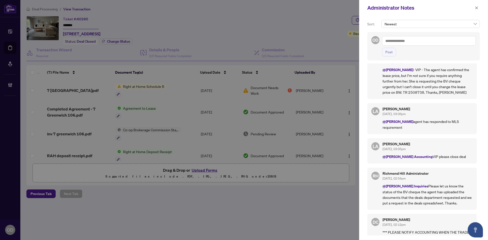
drag, startPoint x: 449, startPoint y: 169, endPoint x: 444, endPoint y: 152, distance: 18.3
click at [449, 169] on div "JJ Jamila Johnson Aug/13/2025, 03:49pm @Richmond Hill Administrator The BV cheq…" at bounding box center [423, 150] width 113 height 172
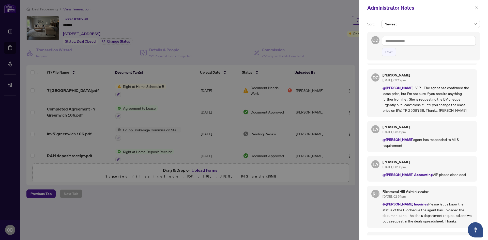
scroll to position [110, 0]
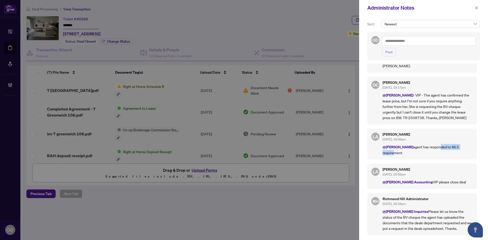
drag, startPoint x: 429, startPoint y: 159, endPoint x: 460, endPoint y: 160, distance: 30.8
click at [460, 156] on p "@Dawn Chan agent has responded to MLS requirement" at bounding box center [427, 149] width 90 height 11
drag, startPoint x: 460, startPoint y: 160, endPoint x: 422, endPoint y: 149, distance: 39.8
click at [460, 156] on p "@Dawn Chan agent has responded to MLS requirement" at bounding box center [427, 149] width 90 height 11
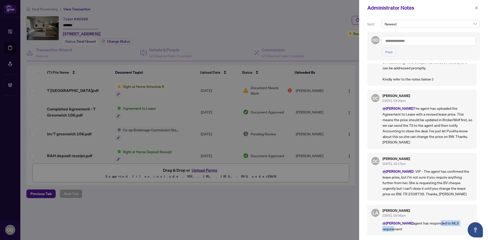
drag, startPoint x: 437, startPoint y: 175, endPoint x: 446, endPoint y: 182, distance: 11.6
click at [446, 182] on div "Dawn Chan Aug/13/2025, 03:17pm @Puvitha Ramachandran - VIP - The agent has conf…" at bounding box center [427, 177] width 90 height 40
click at [446, 182] on p "@Puvitha Ramachandran - VIP - The agent has confirmed the lease price, but I’m …" at bounding box center [427, 182] width 90 height 28
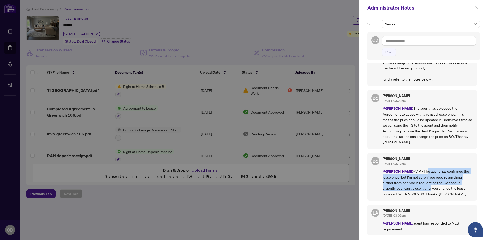
drag, startPoint x: 438, startPoint y: 179, endPoint x: 443, endPoint y: 193, distance: 15.6
click at [443, 194] on p "@Puvitha Ramachandran - VIP - The agent has confirmed the lease price, but I’m …" at bounding box center [427, 182] width 90 height 28
click at [443, 193] on p "@Puvitha Ramachandran - VIP - The agent has confirmed the lease price, but I’m …" at bounding box center [427, 182] width 90 height 28
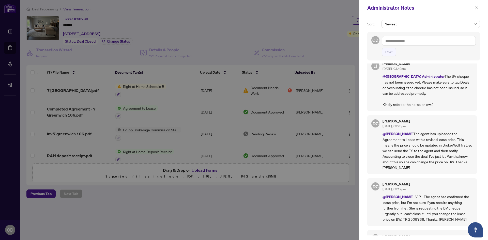
scroll to position [0, 0]
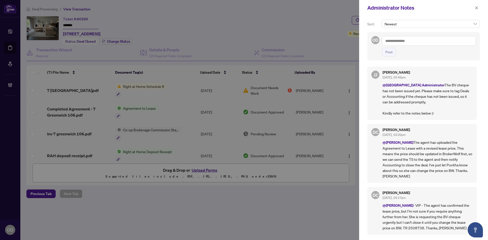
click at [472, 5] on div "Administrator Notes" at bounding box center [420, 8] width 106 height 8
click at [474, 7] on button "button" at bounding box center [476, 8] width 7 height 6
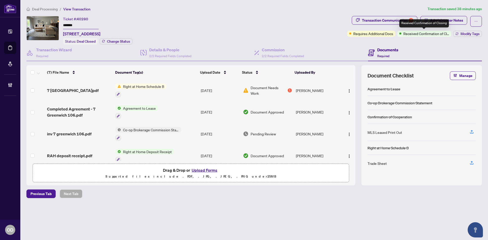
click at [450, 15] on div "Deal Processing / View Transaction Transaction saved 38 minutes ago Ticket #: 4…" at bounding box center [253, 111] width 459 height 210
click at [450, 18] on span "Administrator Notes" at bounding box center [446, 20] width 33 height 8
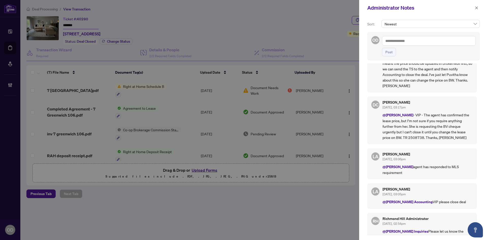
scroll to position [127, 0]
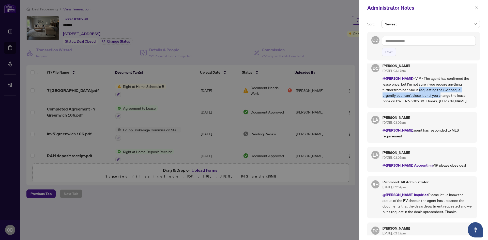
drag, startPoint x: 433, startPoint y: 95, endPoint x: 452, endPoint y: 101, distance: 20.6
click at [452, 101] on p "@Puvitha Ramachandran - VIP - The agent has confirmed the lease price, but I’m …" at bounding box center [427, 89] width 90 height 28
click at [453, 101] on p "@Puvitha Ramachandran - VIP - The agent has confirmed the lease price, but I’m …" at bounding box center [427, 89] width 90 height 28
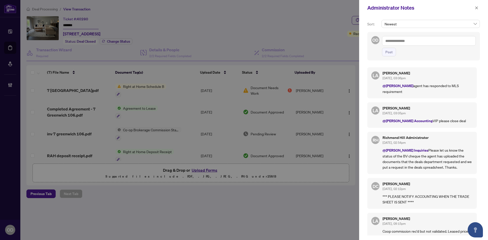
scroll to position [229, 0]
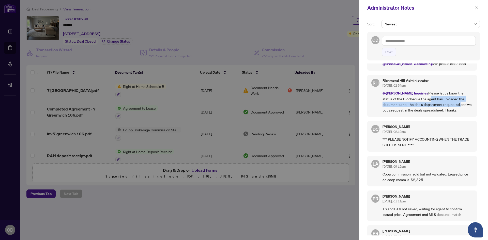
drag, startPoint x: 409, startPoint y: 106, endPoint x: 432, endPoint y: 107, distance: 23.7
click at [432, 107] on p "@RAHR Inquiries Please let us know the status of the BV cheque the agent has up…" at bounding box center [427, 101] width 90 height 23
click at [433, 107] on p "@RAHR Inquiries Please let us know the status of the BV cheque the agent has up…" at bounding box center [427, 101] width 90 height 23
click at [417, 107] on p "@RAHR Inquiries Please let us know the status of the BV cheque the agent has up…" at bounding box center [427, 101] width 90 height 23
drag, startPoint x: 408, startPoint y: 107, endPoint x: 441, endPoint y: 113, distance: 33.0
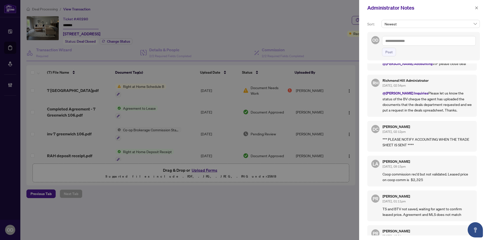
click at [441, 113] on p "@RAHR Inquiries Please let us know the status of the BV cheque the agent has up…" at bounding box center [427, 101] width 90 height 23
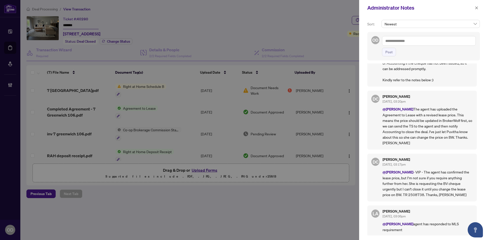
scroll to position [0, 0]
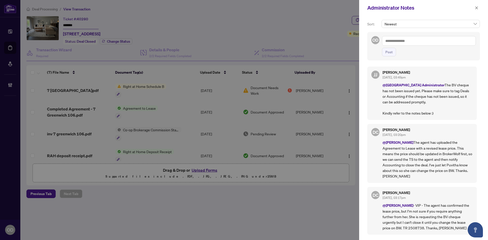
click at [473, 11] on div "Administrator Notes" at bounding box center [420, 8] width 106 height 8
drag, startPoint x: 476, startPoint y: 4, endPoint x: 475, endPoint y: 9, distance: 5.5
click at [475, 7] on div "Administrator Notes" at bounding box center [423, 8] width 129 height 16
click at [474, 12] on div "Administrator Notes" at bounding box center [423, 8] width 129 height 16
click at [478, 10] on icon "close" at bounding box center [477, 8] width 4 height 4
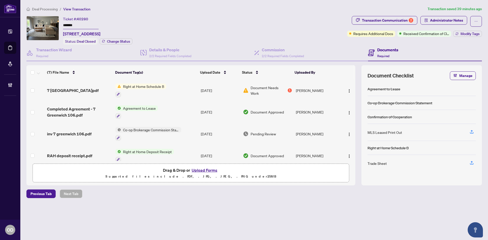
click at [51, 10] on span "Deal Processing" at bounding box center [45, 9] width 26 height 5
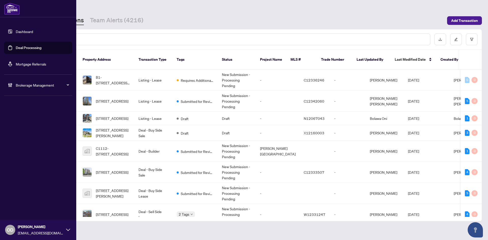
drag, startPoint x: 11, startPoint y: 129, endPoint x: 3, endPoint y: 129, distance: 8.1
click at [11, 129] on div "Dashboard Deal Processing Mortgage Referrals Brokerage Management OD Olivia Di …" at bounding box center [38, 120] width 76 height 240
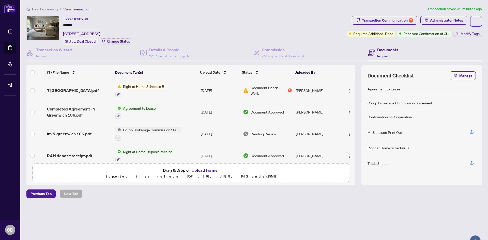
click at [446, 26] on div "Transaction Communication 2 Administrator Notes Requires Additional Docs Receiv…" at bounding box center [414, 26] width 135 height 21
click at [447, 21] on span "Administrator Notes" at bounding box center [446, 20] width 33 height 8
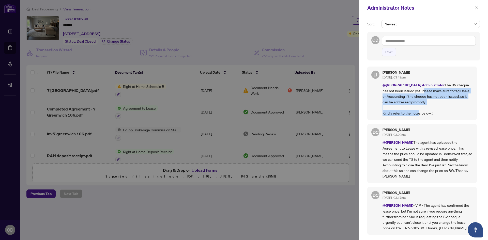
drag, startPoint x: 408, startPoint y: 93, endPoint x: 415, endPoint y: 113, distance: 20.9
click at [415, 113] on p "@[GEOGRAPHIC_DATA] Administrator The BV cheque has not been issued yet. Please …" at bounding box center [427, 99] width 90 height 34
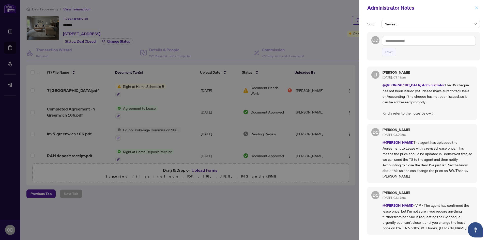
click at [474, 7] on button "button" at bounding box center [476, 8] width 7 height 6
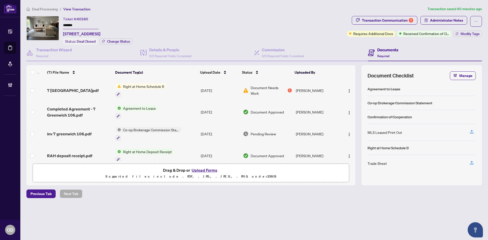
click at [42, 11] on li "Deal Processing" at bounding box center [41, 9] width 31 height 6
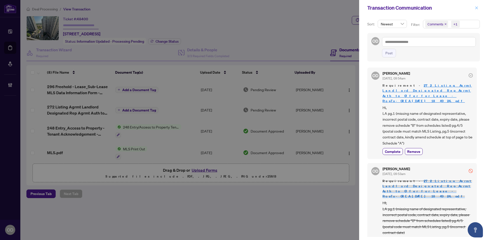
click at [474, 7] on div "Transaction Communication" at bounding box center [423, 8] width 129 height 16
drag, startPoint x: 474, startPoint y: 7, endPoint x: 484, endPoint y: 9, distance: 10.1
click at [475, 7] on button "button" at bounding box center [476, 8] width 7 height 6
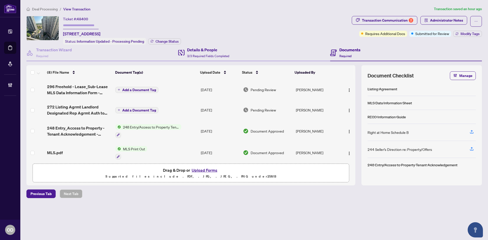
drag, startPoint x: 227, startPoint y: 44, endPoint x: 218, endPoint y: 47, distance: 9.6
click at [227, 43] on div "Ticket #: 48400 1907-5 Northtown Way, Toronto, Ontario M2N 7L4, Canada Status: …" at bounding box center [187, 30] width 323 height 29
drag, startPoint x: 214, startPoint y: 49, endPoint x: 319, endPoint y: 51, distance: 105.2
click at [220, 51] on h4 "Details & People" at bounding box center [208, 50] width 42 height 6
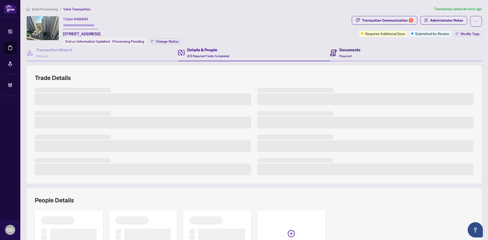
click at [350, 50] on h4 "Documents" at bounding box center [349, 50] width 21 height 6
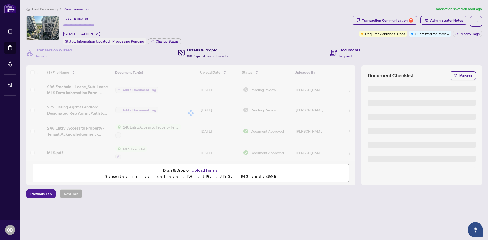
click at [215, 57] on div "Details & People 3/3 Required Fields Completed" at bounding box center [208, 53] width 42 height 12
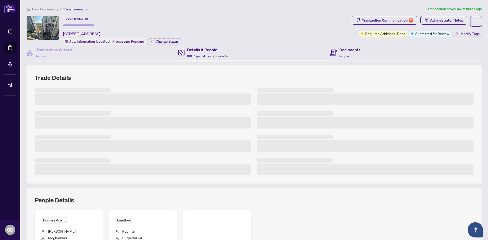
click at [366, 48] on div "Documents Required" at bounding box center [406, 53] width 152 height 17
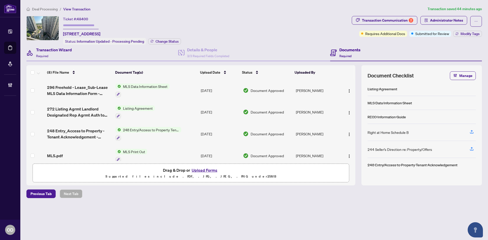
drag, startPoint x: 72, startPoint y: 25, endPoint x: 90, endPoint y: 44, distance: 26.2
click at [75, 29] on div "Ticket #: 48400 1907-5 Northtown Way, Toronto, Ontario M2N 7L4, Canada" at bounding box center [81, 26] width 37 height 21
click at [50, 7] on span "Deal Processing" at bounding box center [45, 9] width 26 height 5
